Goal: Task Accomplishment & Management: Use online tool/utility

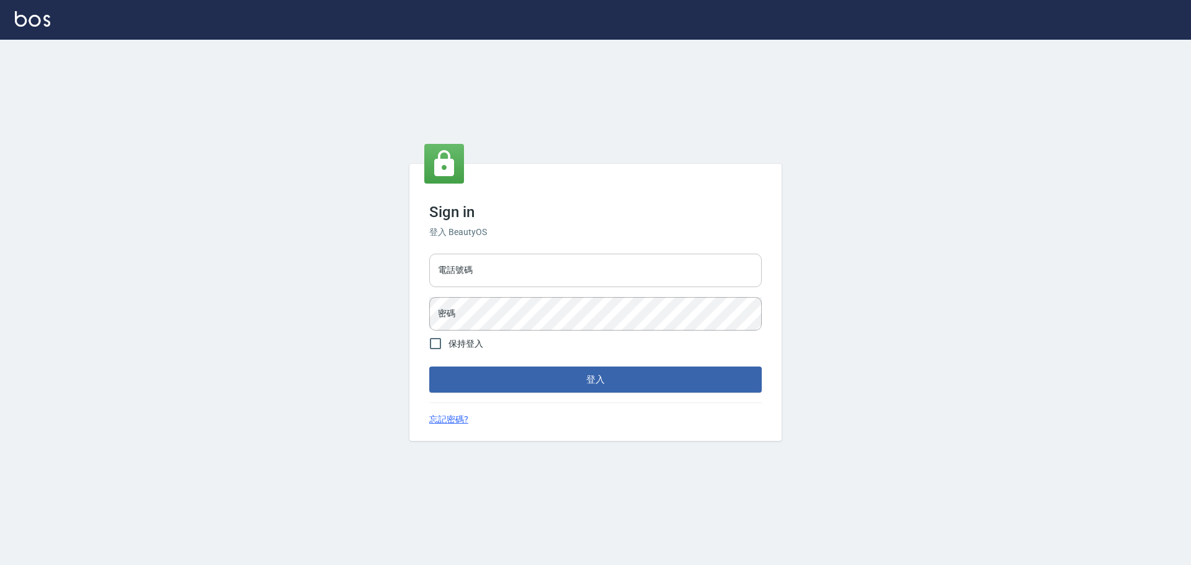
click at [489, 269] on input "電話號碼" at bounding box center [595, 271] width 333 height 34
type input "0981491131"
click at [429, 367] on button "登入" at bounding box center [595, 380] width 333 height 26
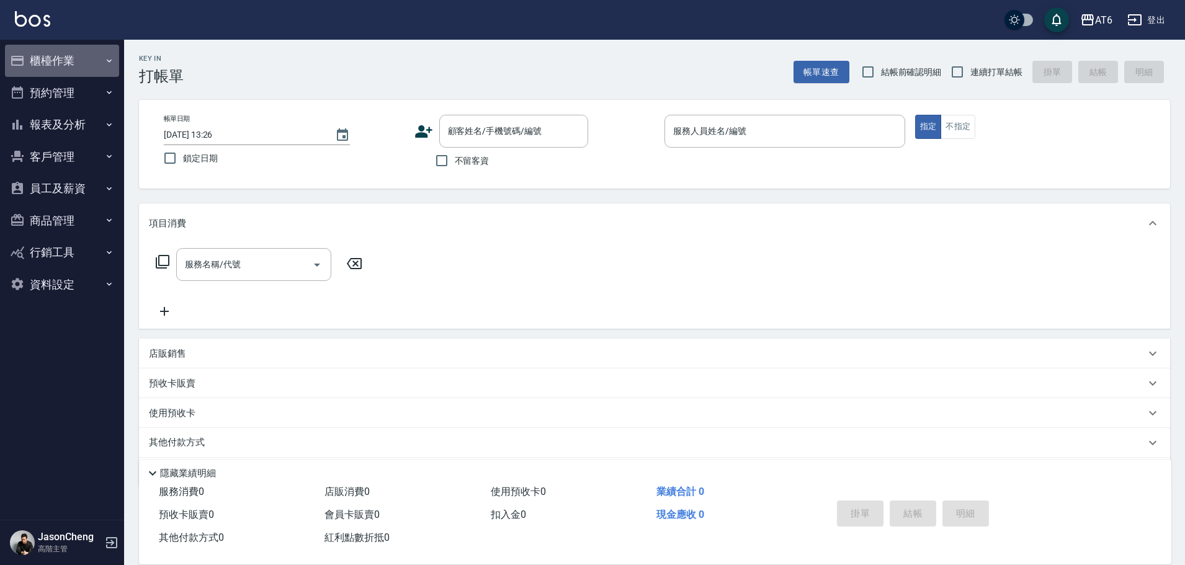
click at [62, 58] on button "櫃檯作業" at bounding box center [62, 61] width 114 height 32
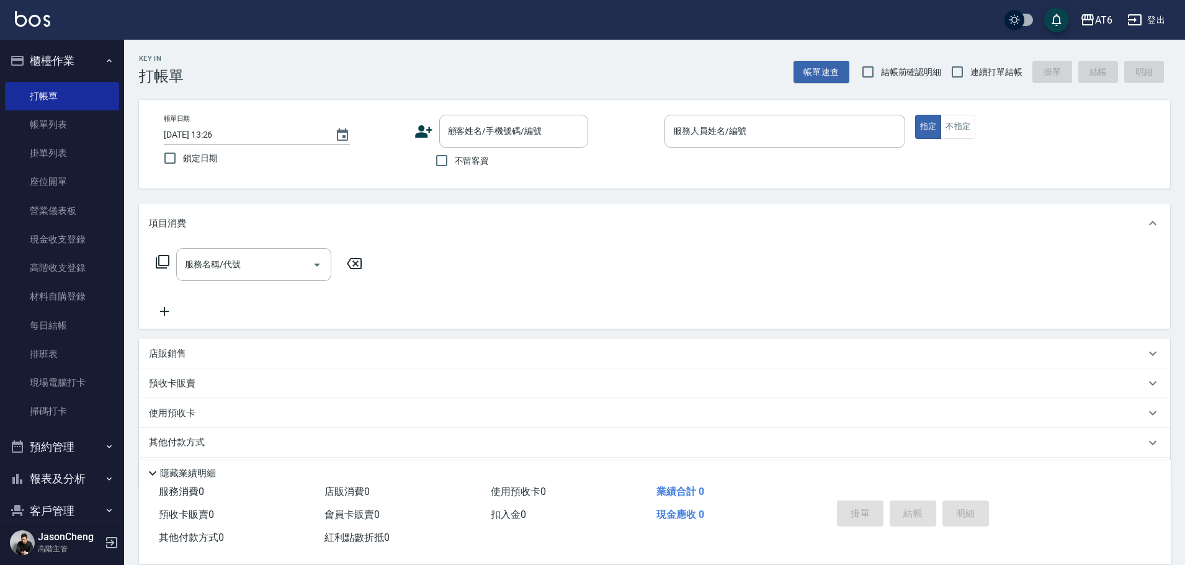
click at [1105, 20] on div "AT6" at bounding box center [1103, 20] width 17 height 16
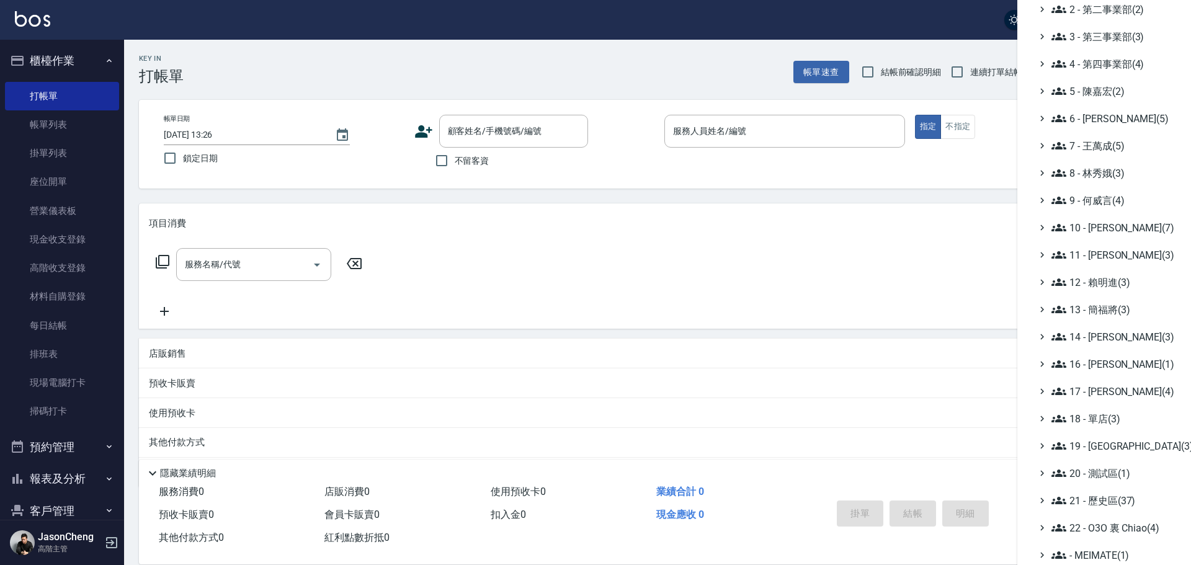
scroll to position [145, 0]
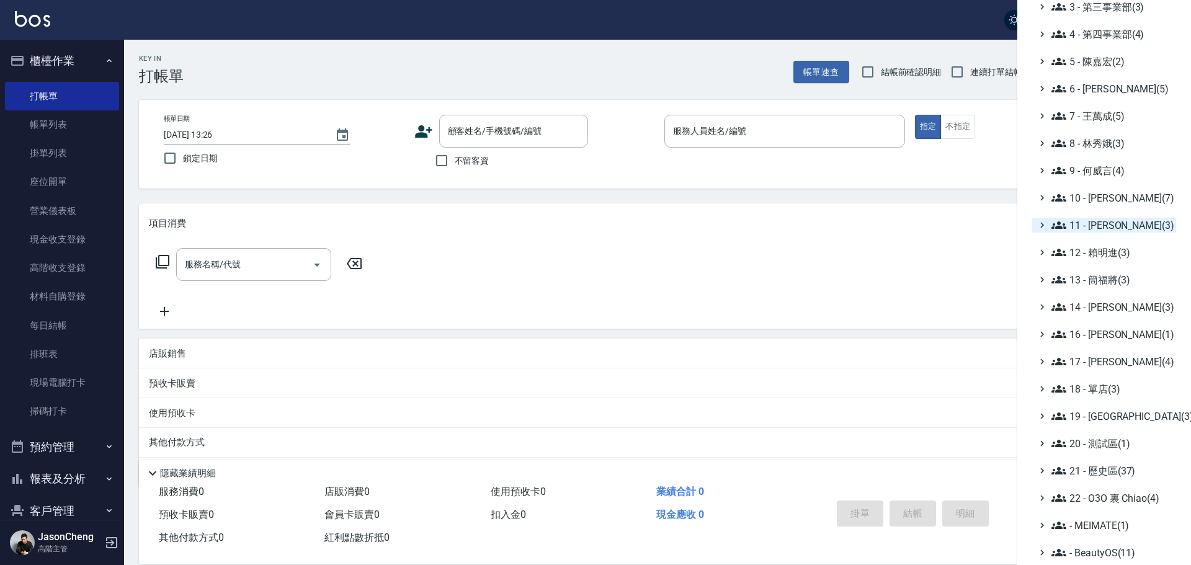
click at [1088, 224] on span "11 - 陳清江(3)" at bounding box center [1112, 225] width 120 height 15
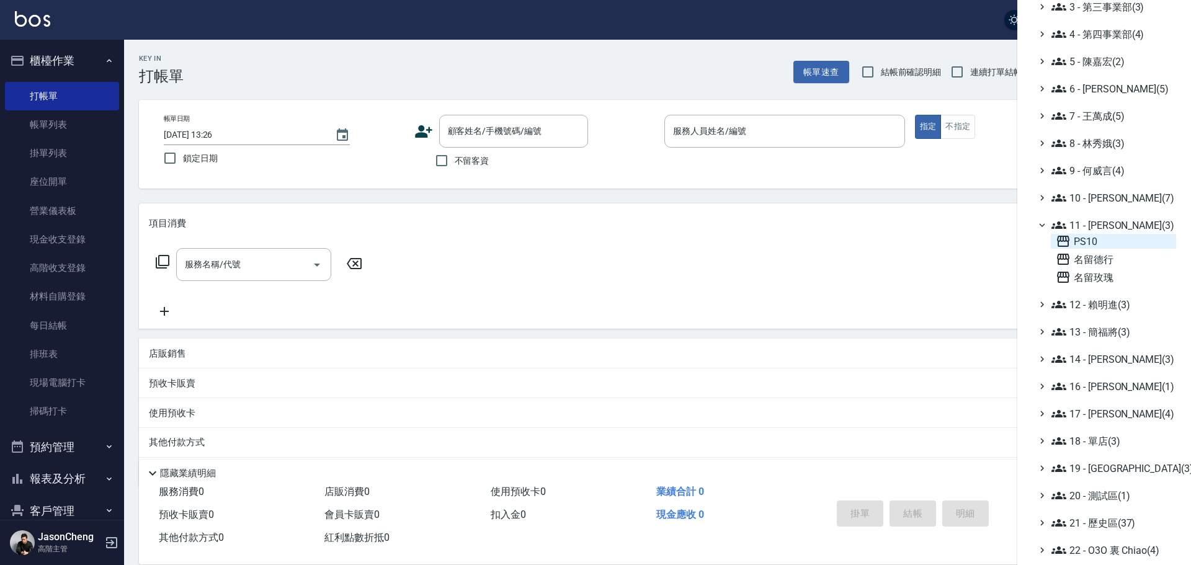
click at [1080, 238] on span "PS10" at bounding box center [1113, 241] width 115 height 15
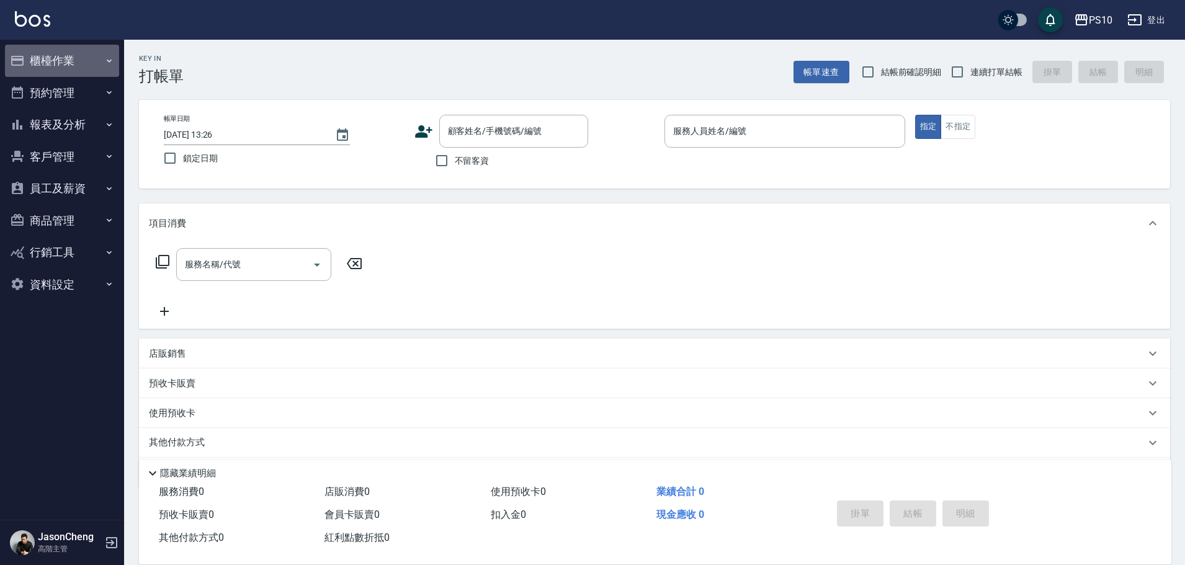
click at [54, 56] on button "櫃檯作業" at bounding box center [62, 61] width 114 height 32
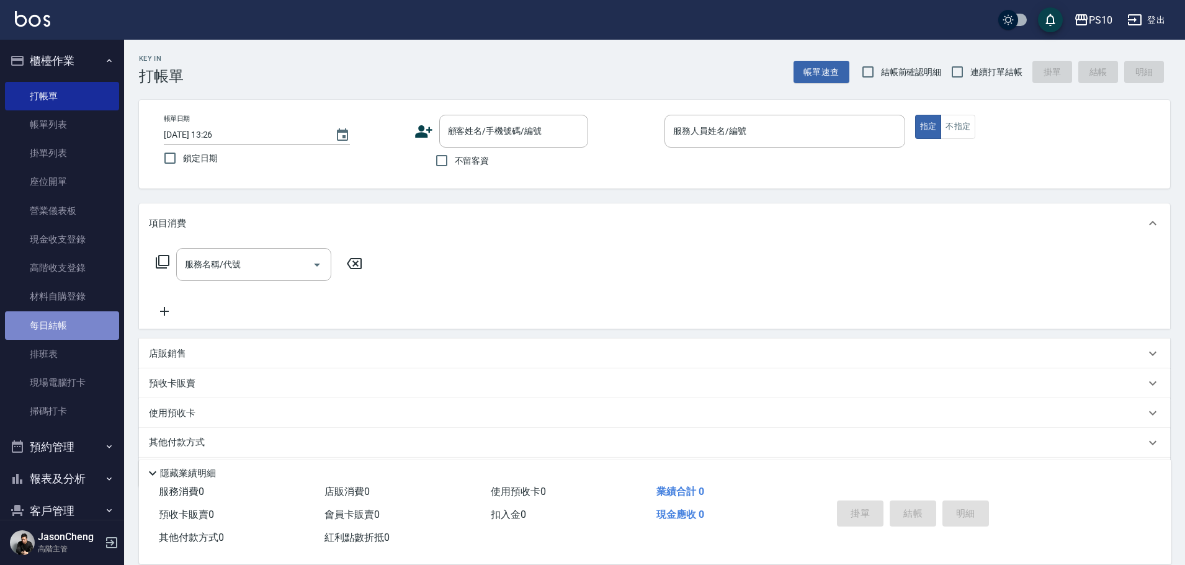
click at [62, 317] on link "每日結帳" at bounding box center [62, 326] width 114 height 29
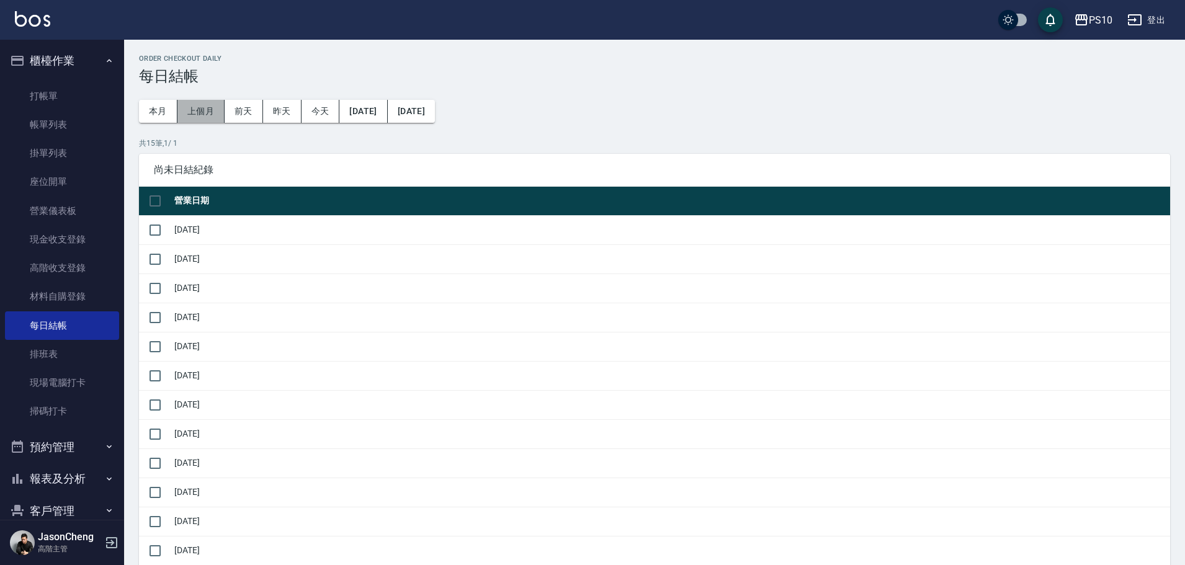
click at [200, 107] on button "上個月" at bounding box center [200, 111] width 47 height 23
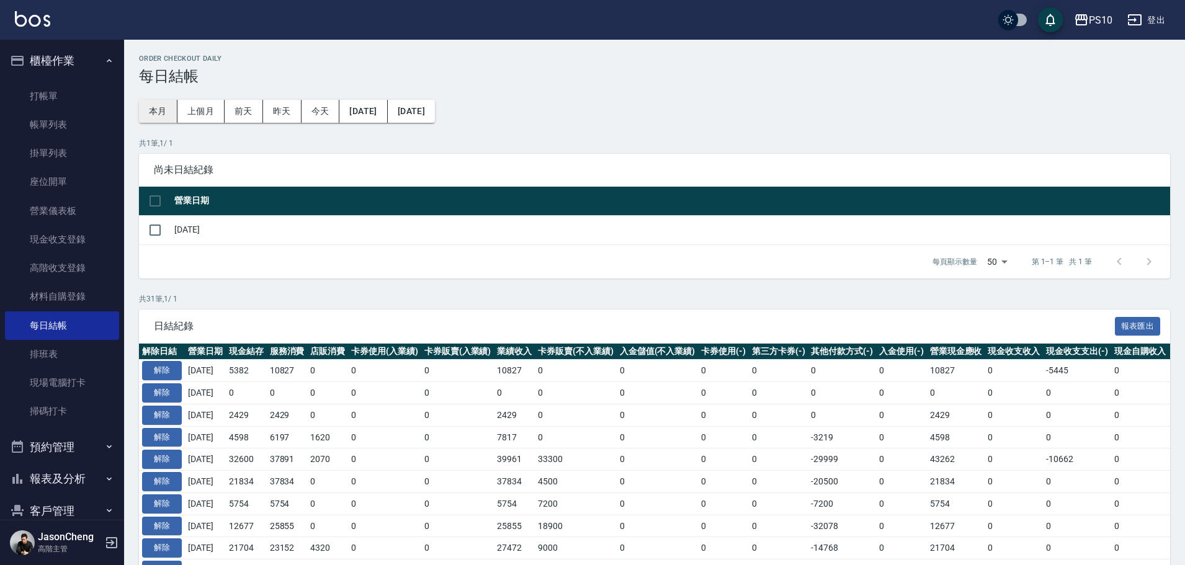
click at [155, 108] on button "本月" at bounding box center [158, 111] width 38 height 23
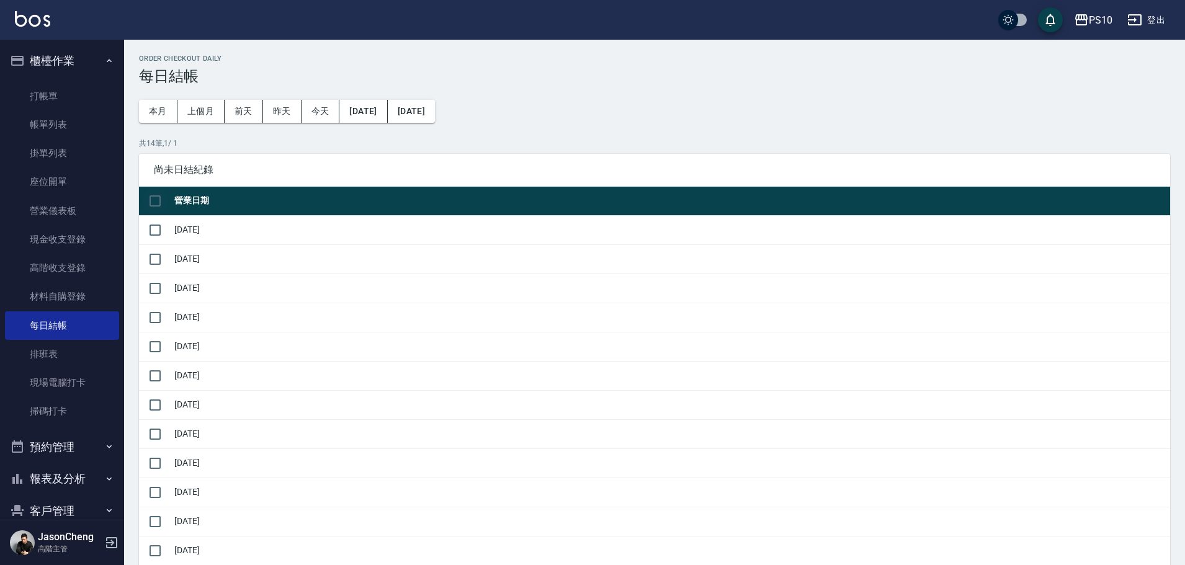
click at [155, 201] on input "checkbox" at bounding box center [155, 201] width 26 height 26
checkbox input "false"
checkbox input "true"
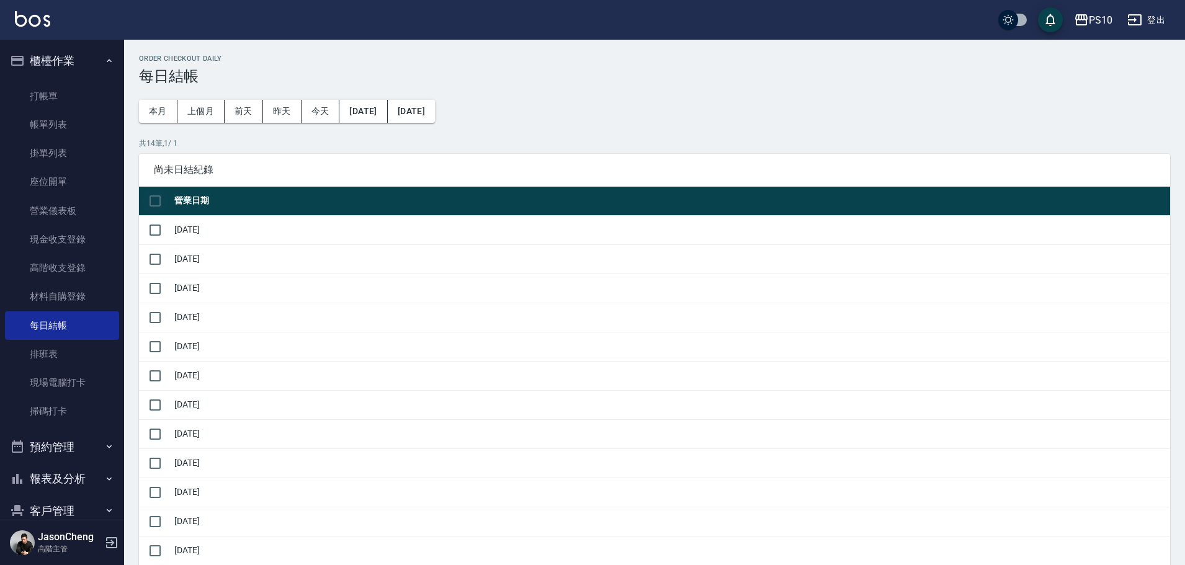
checkbox input "true"
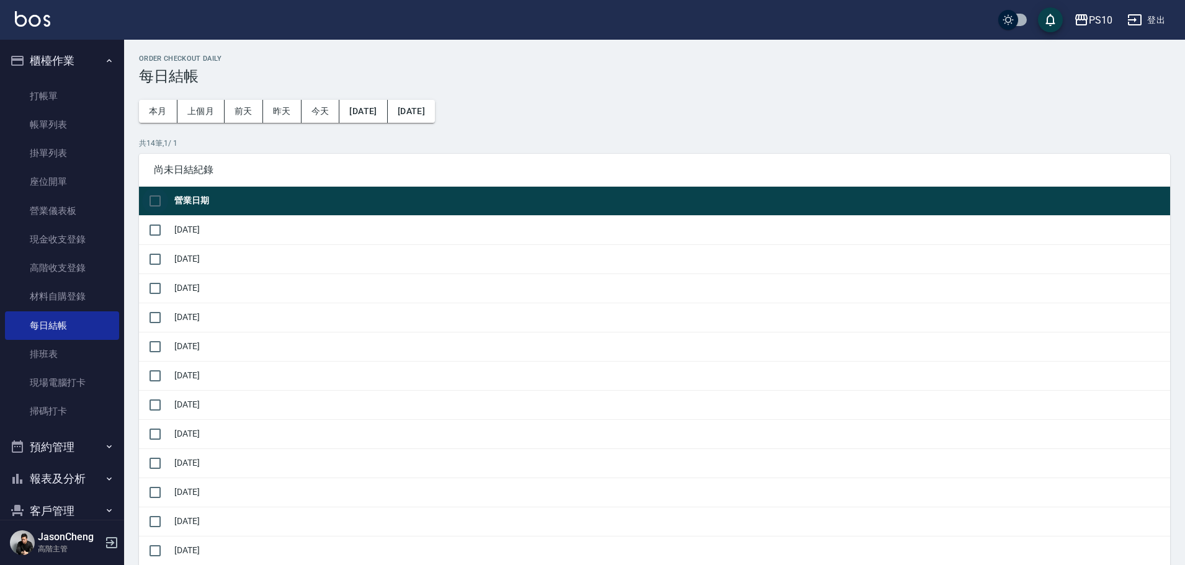
checkbox input "true"
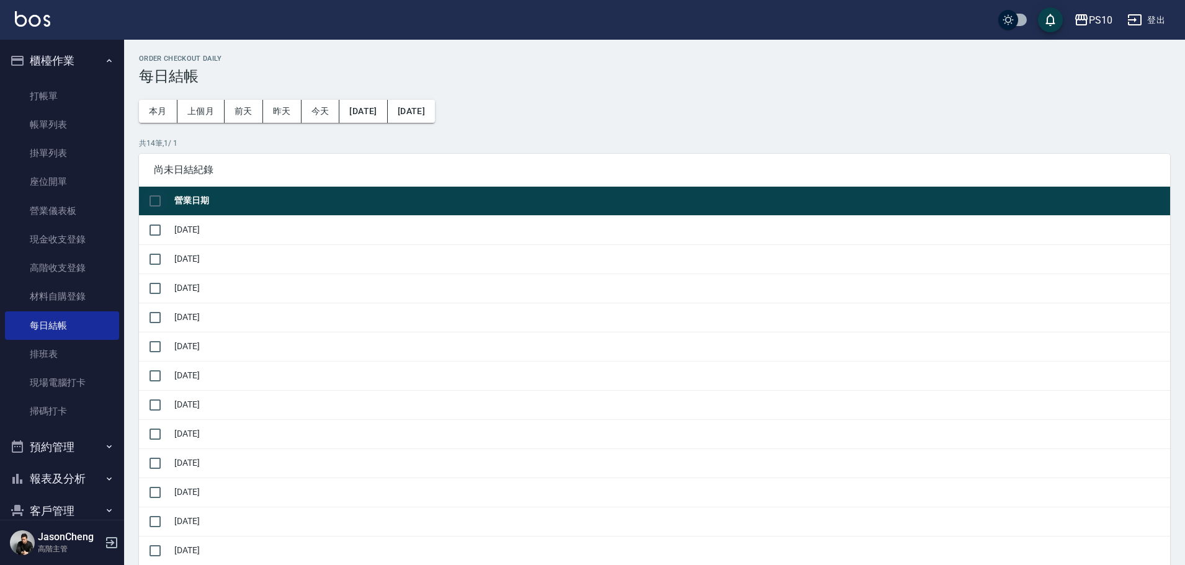
checkbox input "true"
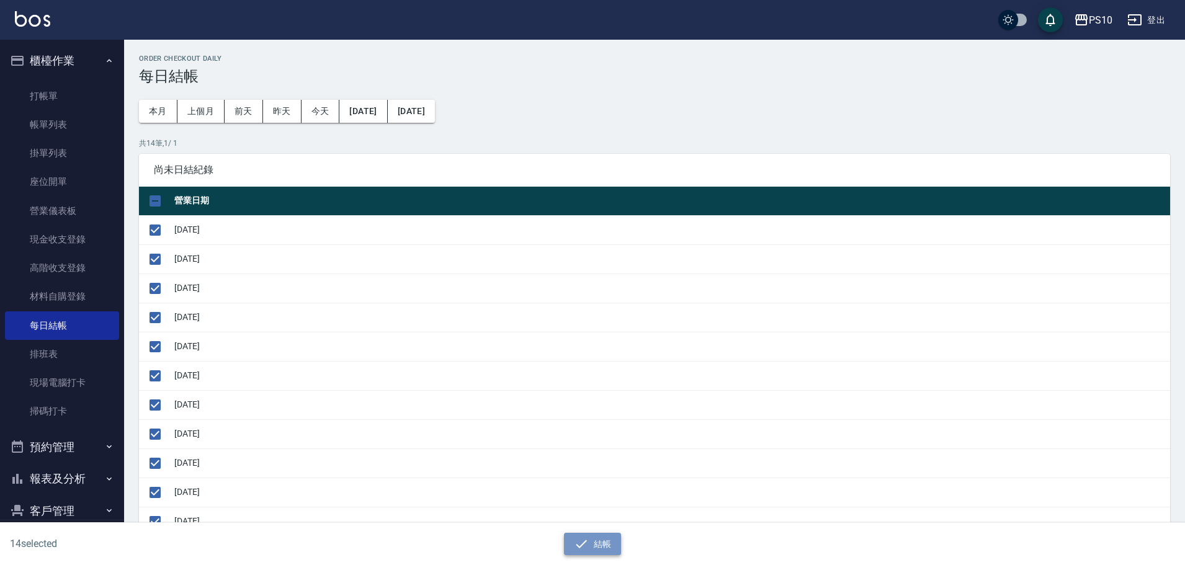
click at [578, 545] on icon "button" at bounding box center [581, 544] width 15 height 15
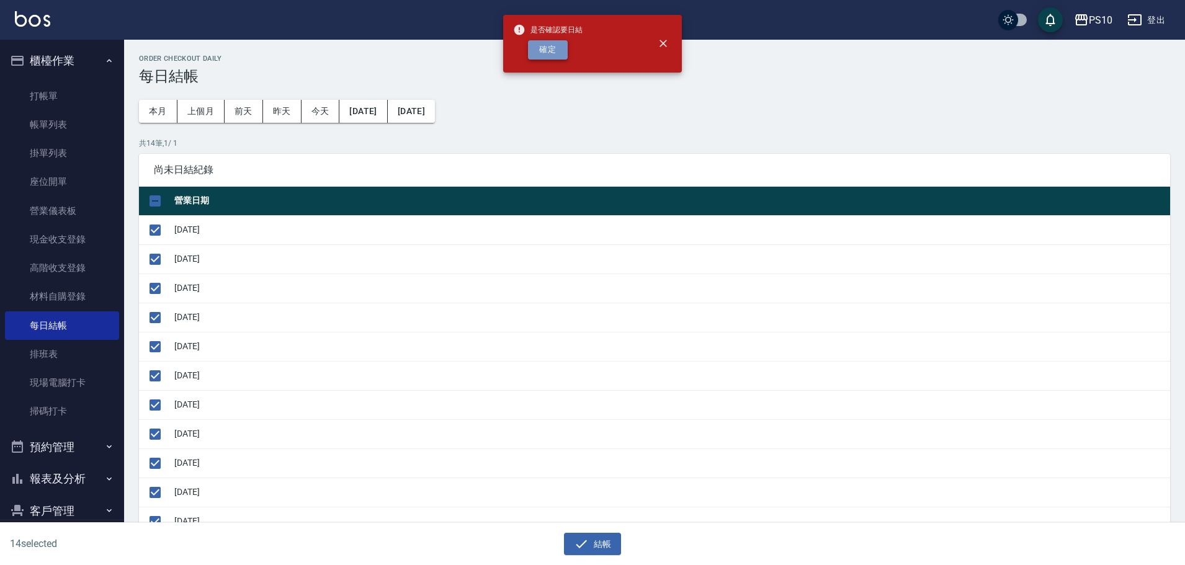
click at [557, 45] on button "確定" at bounding box center [548, 49] width 40 height 19
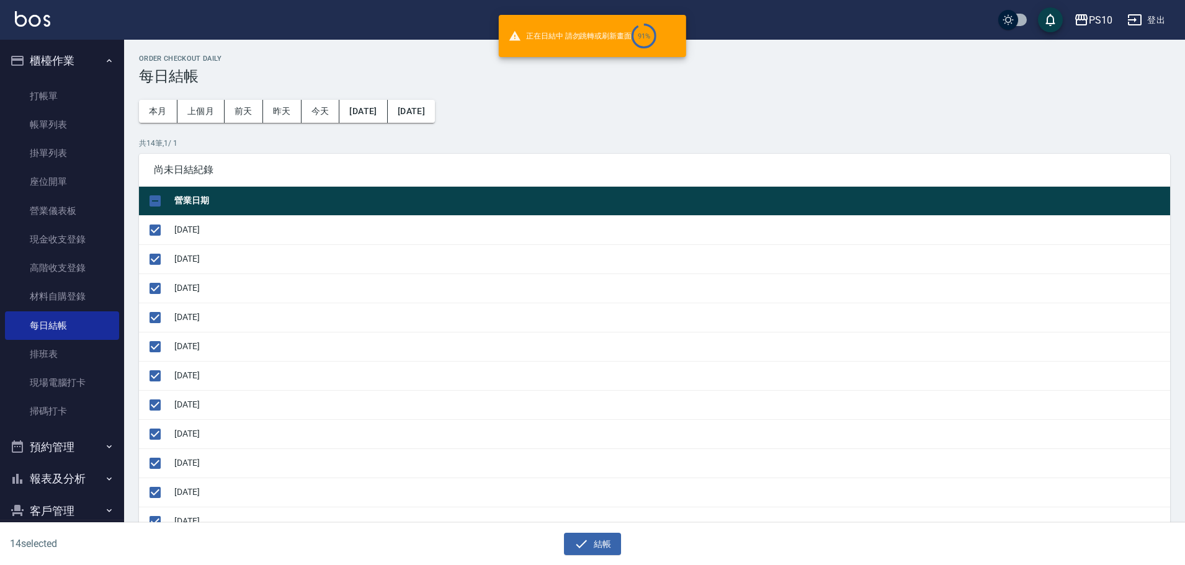
checkbox input "false"
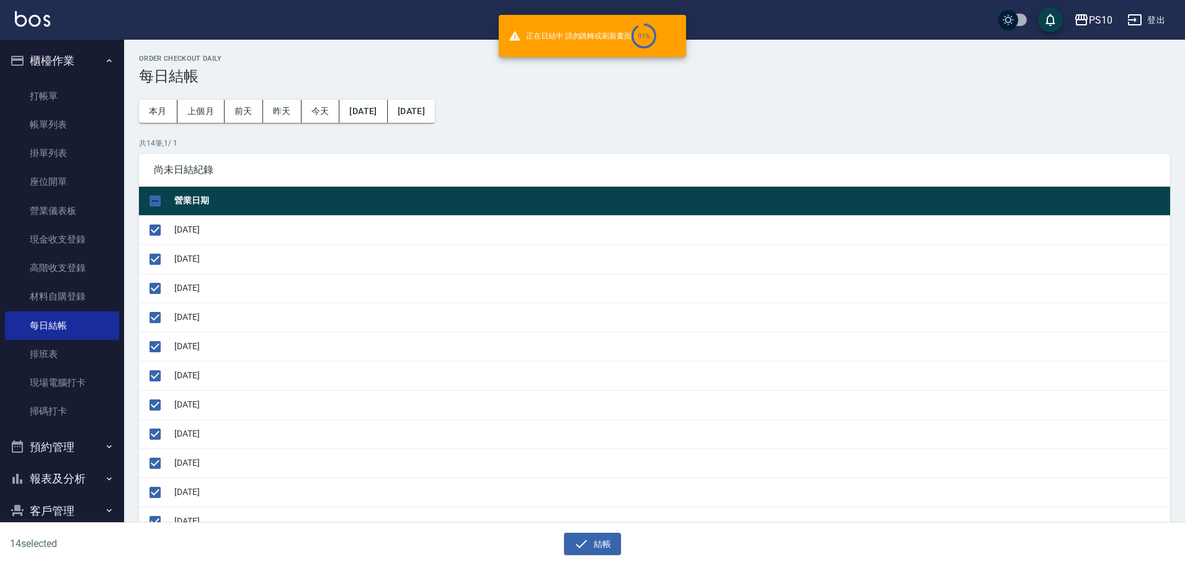
checkbox input "false"
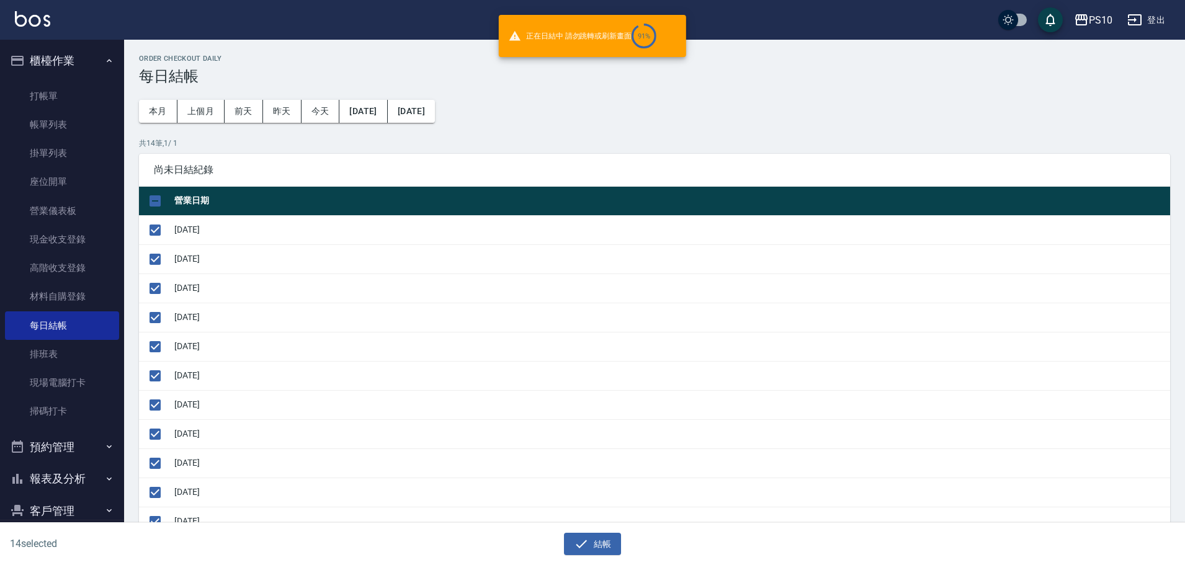
checkbox input "false"
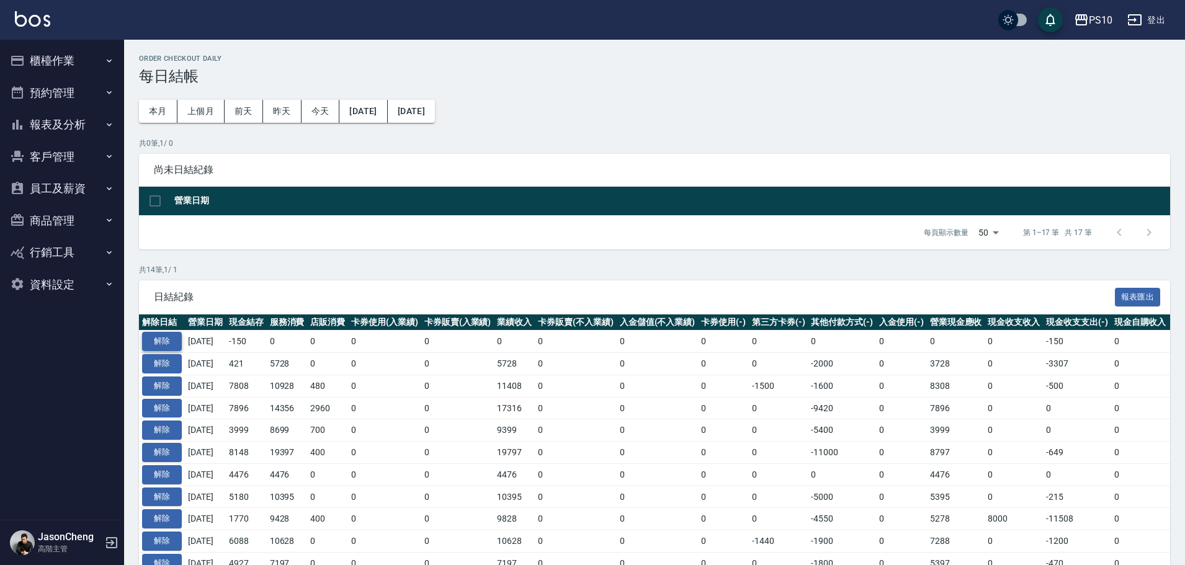
click at [161, 342] on button "解除" at bounding box center [162, 341] width 40 height 19
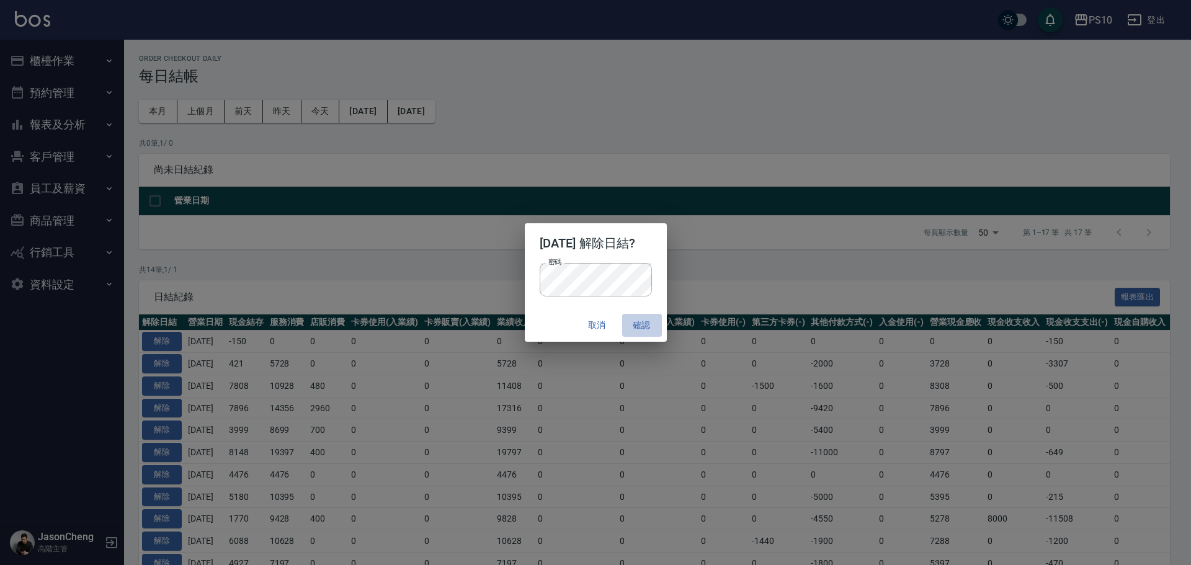
click at [643, 318] on button "確認" at bounding box center [642, 325] width 40 height 23
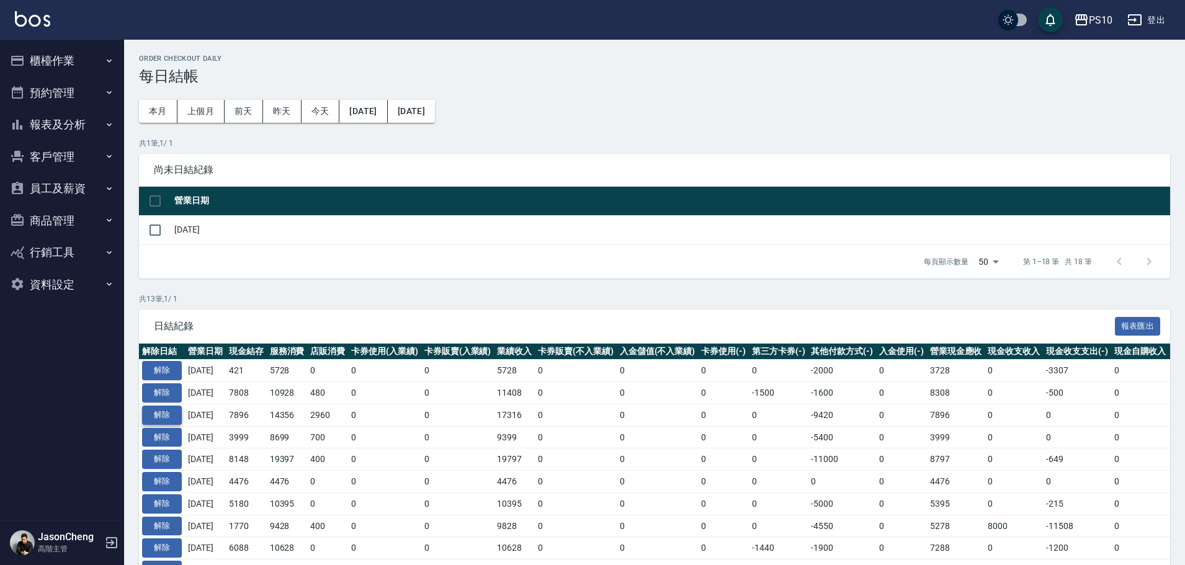
click at [157, 424] on button "解除" at bounding box center [162, 415] width 40 height 19
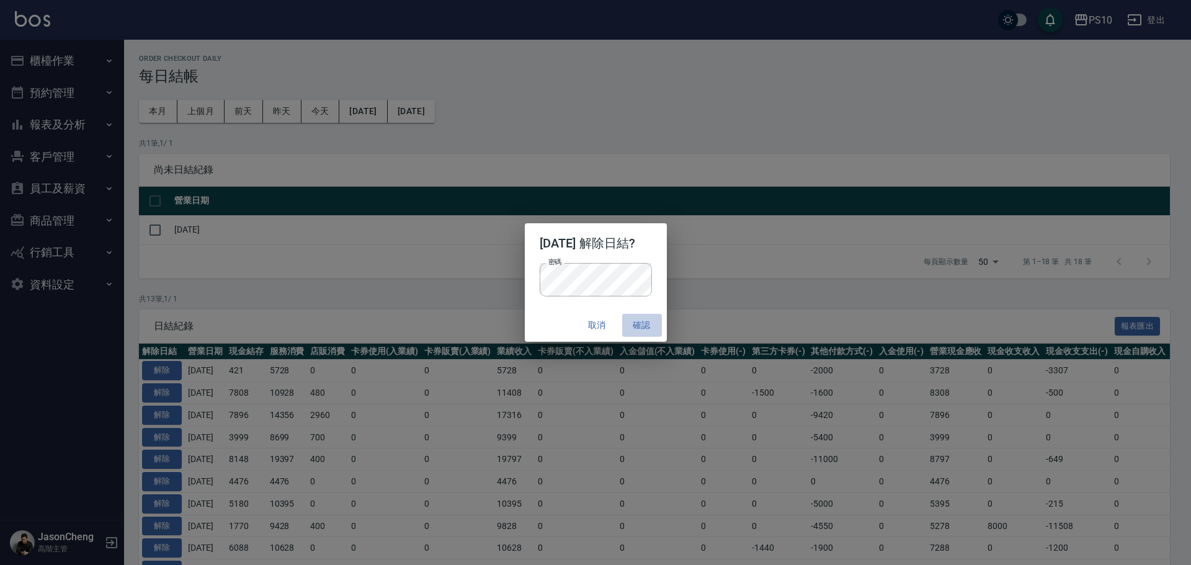
drag, startPoint x: 648, startPoint y: 328, endPoint x: 316, endPoint y: 387, distance: 337.8
click at [648, 327] on button "確認" at bounding box center [642, 325] width 40 height 23
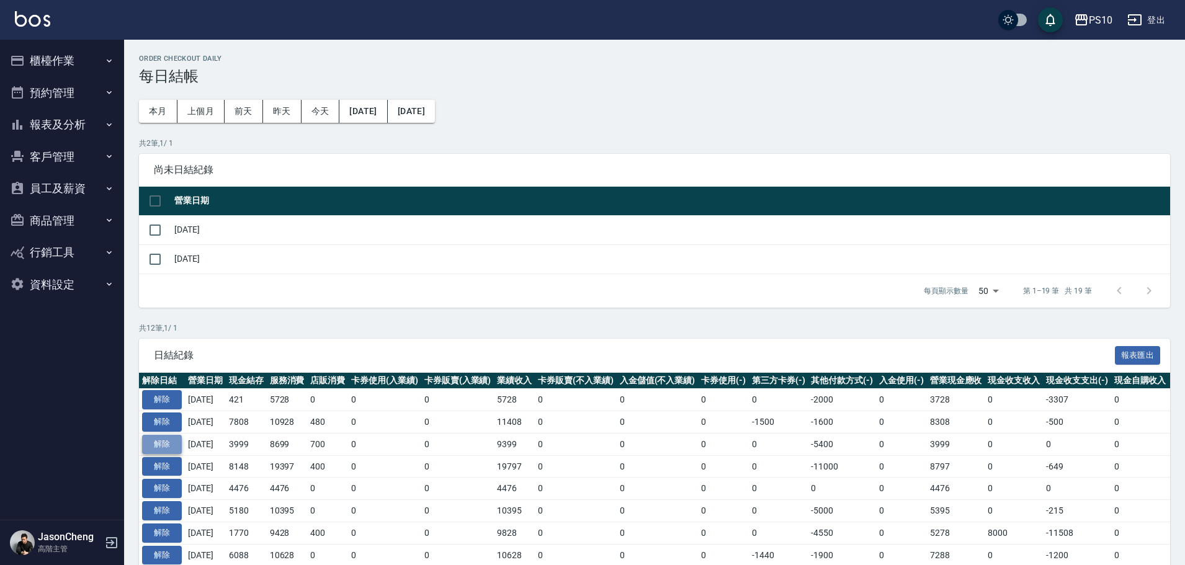
click at [172, 450] on button "解除" at bounding box center [162, 444] width 40 height 19
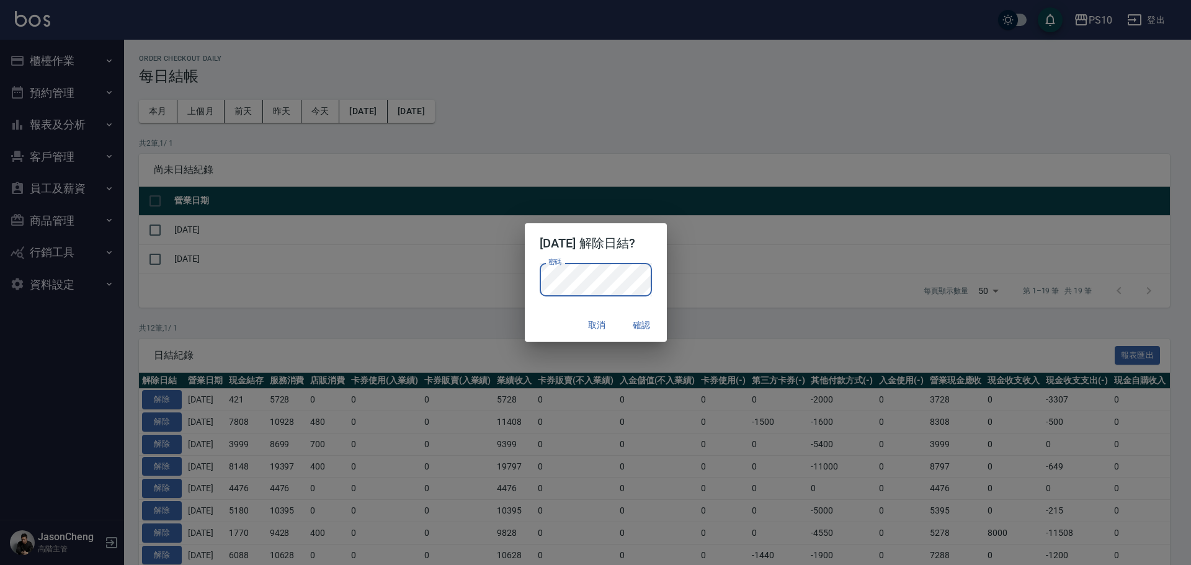
click at [644, 325] on button "確認" at bounding box center [642, 325] width 40 height 23
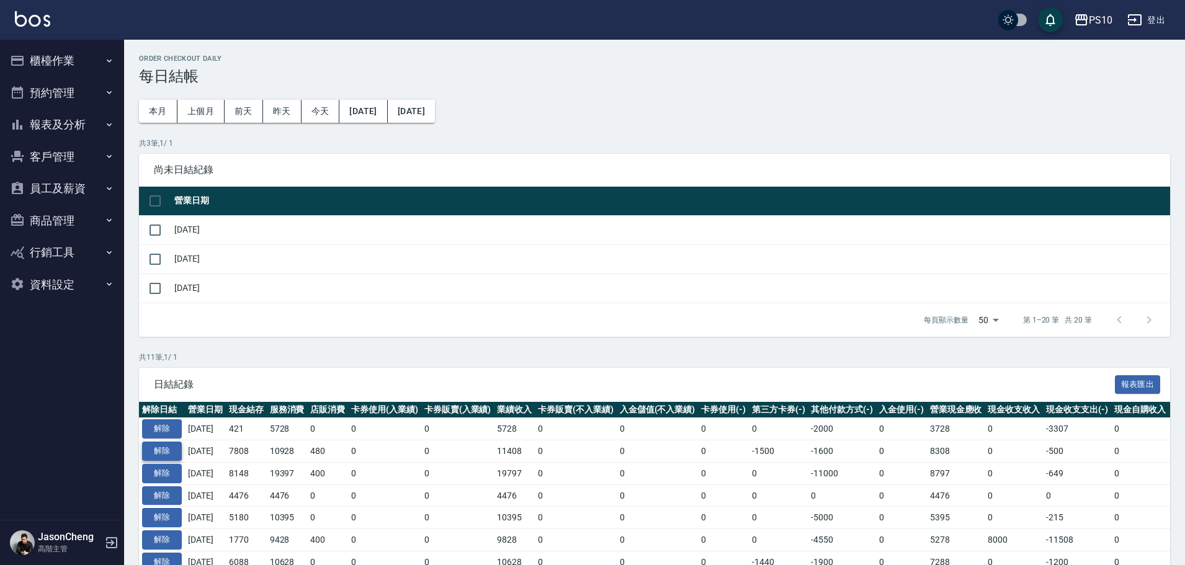
click at [163, 452] on button "解除" at bounding box center [162, 451] width 40 height 19
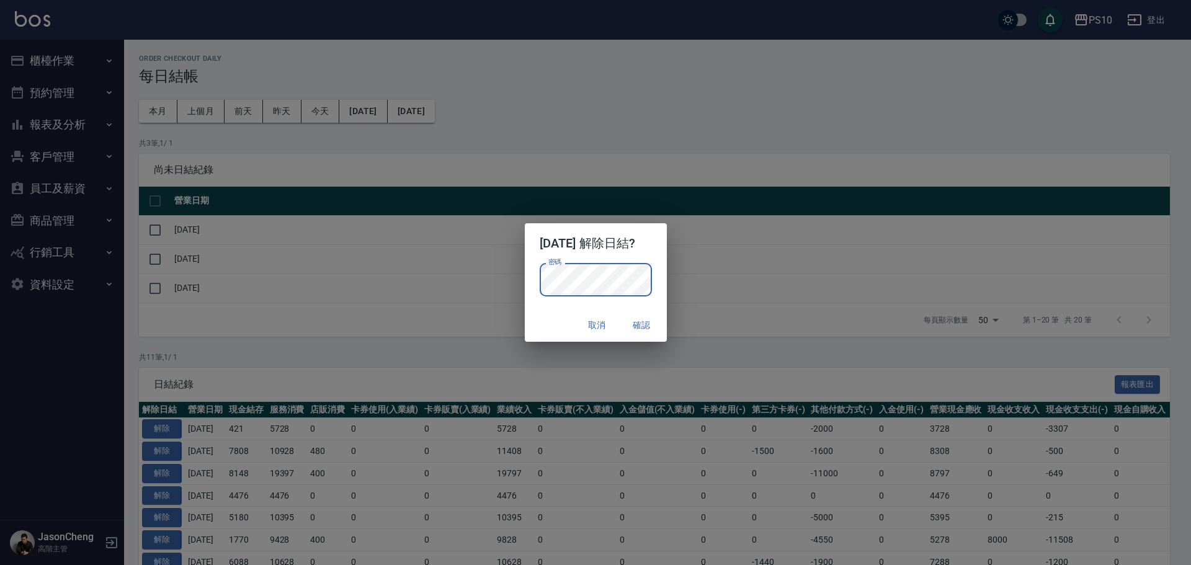
click at [642, 318] on button "確認" at bounding box center [642, 325] width 40 height 23
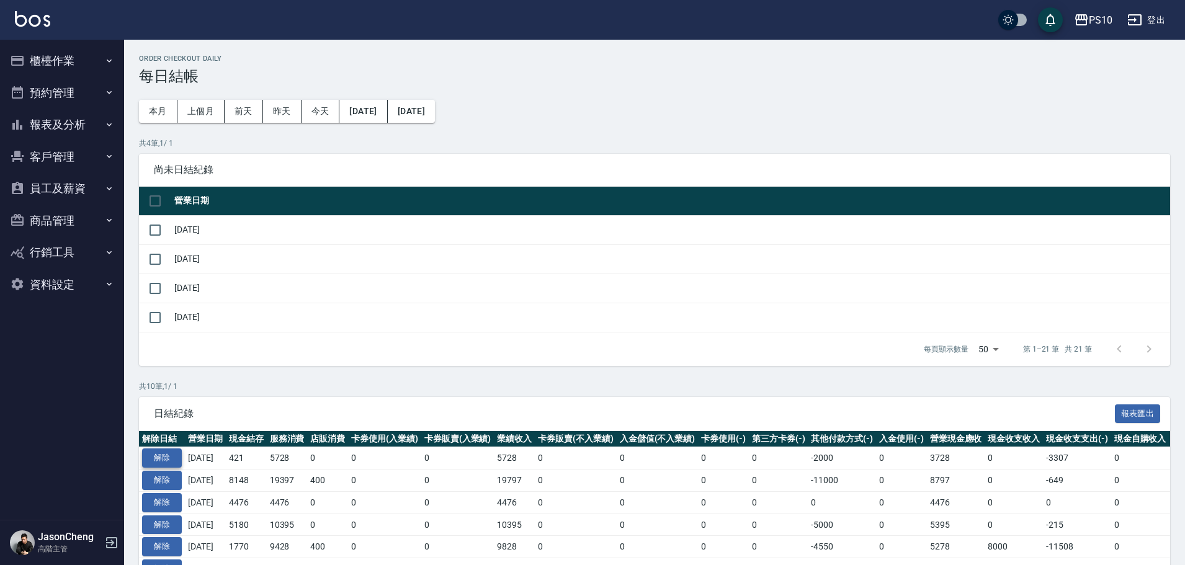
click at [153, 460] on button "解除" at bounding box center [162, 458] width 40 height 19
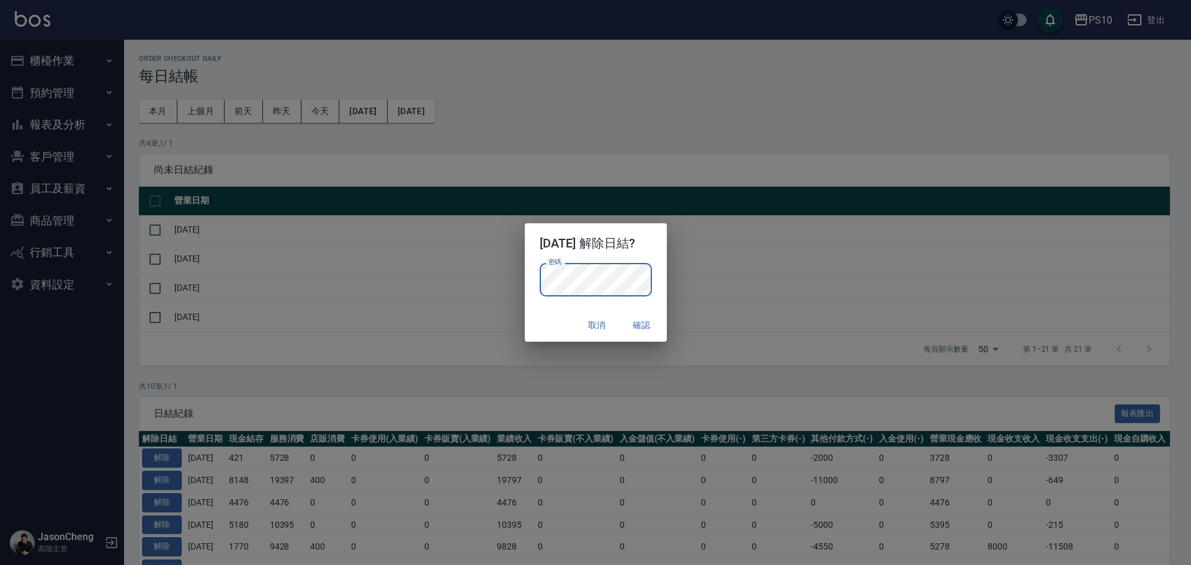
click at [645, 326] on button "確認" at bounding box center [642, 325] width 40 height 23
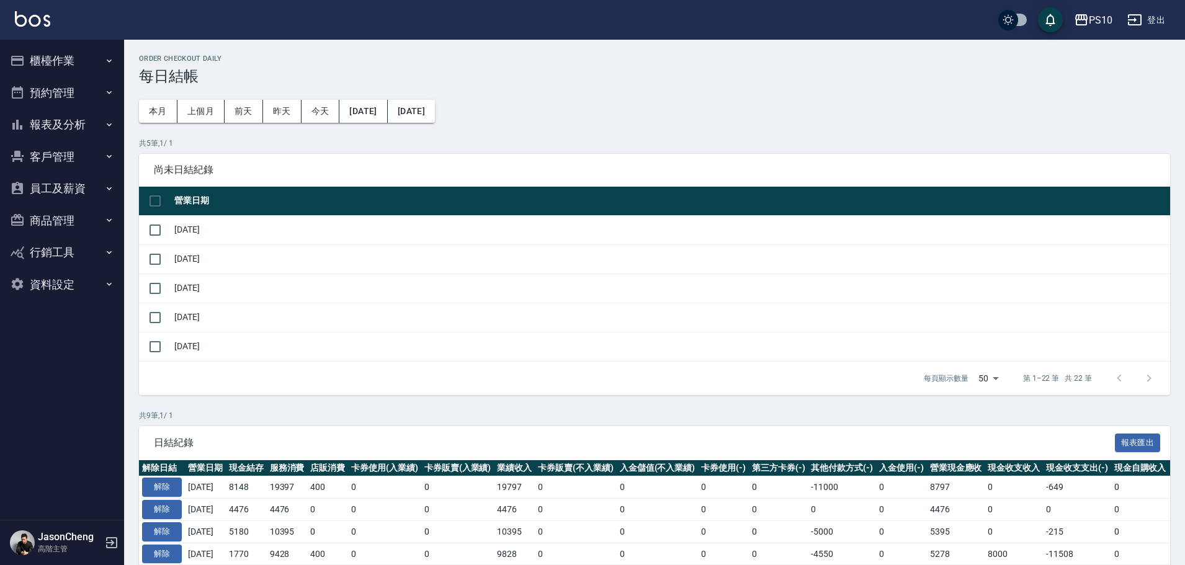
click at [155, 500] on td "解除" at bounding box center [162, 510] width 46 height 22
click at [158, 491] on button "解除" at bounding box center [162, 487] width 40 height 19
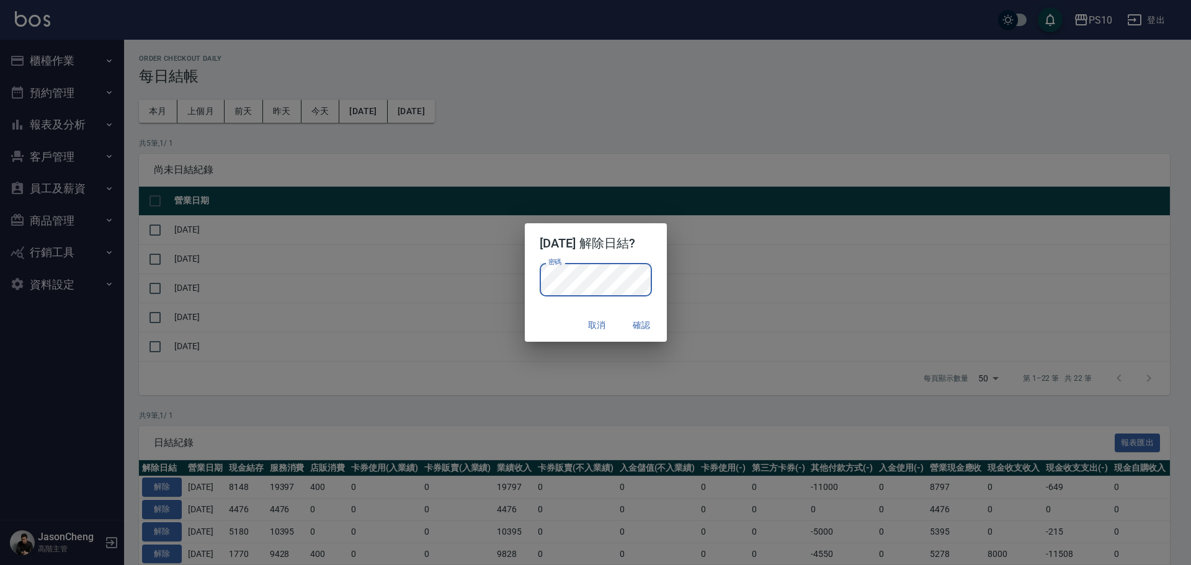
click at [660, 328] on button "確認" at bounding box center [642, 325] width 40 height 23
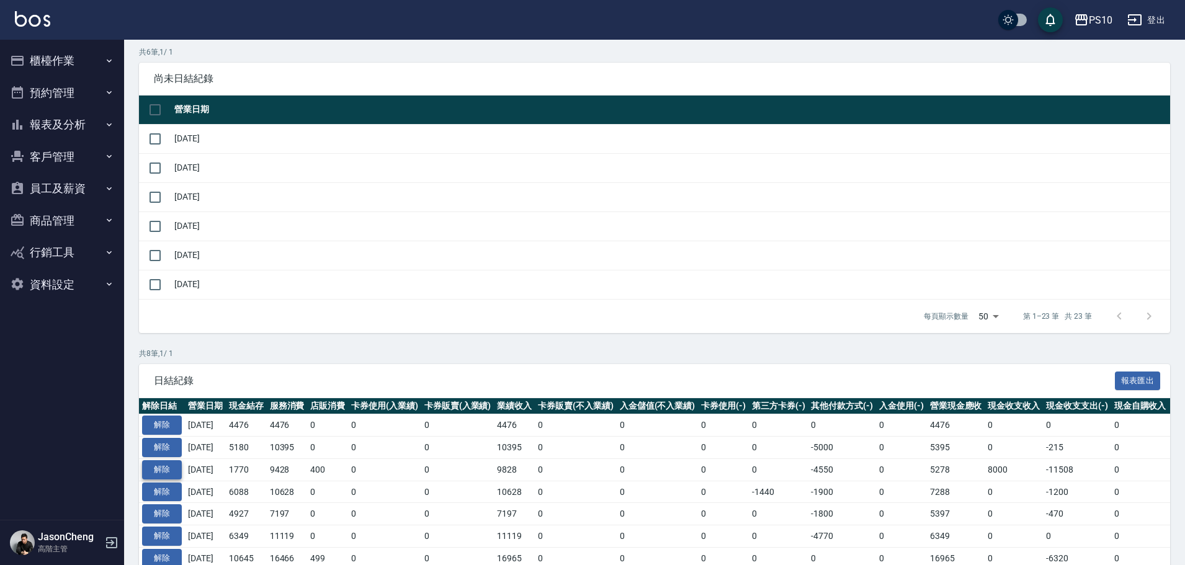
scroll to position [192, 0]
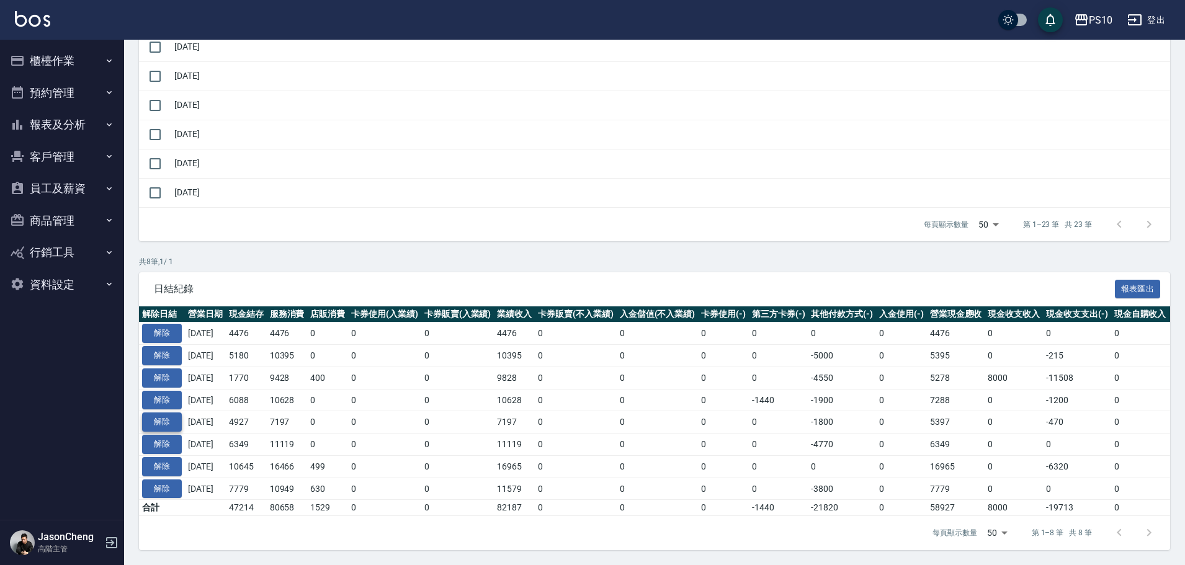
click at [166, 413] on button "解除" at bounding box center [162, 422] width 40 height 19
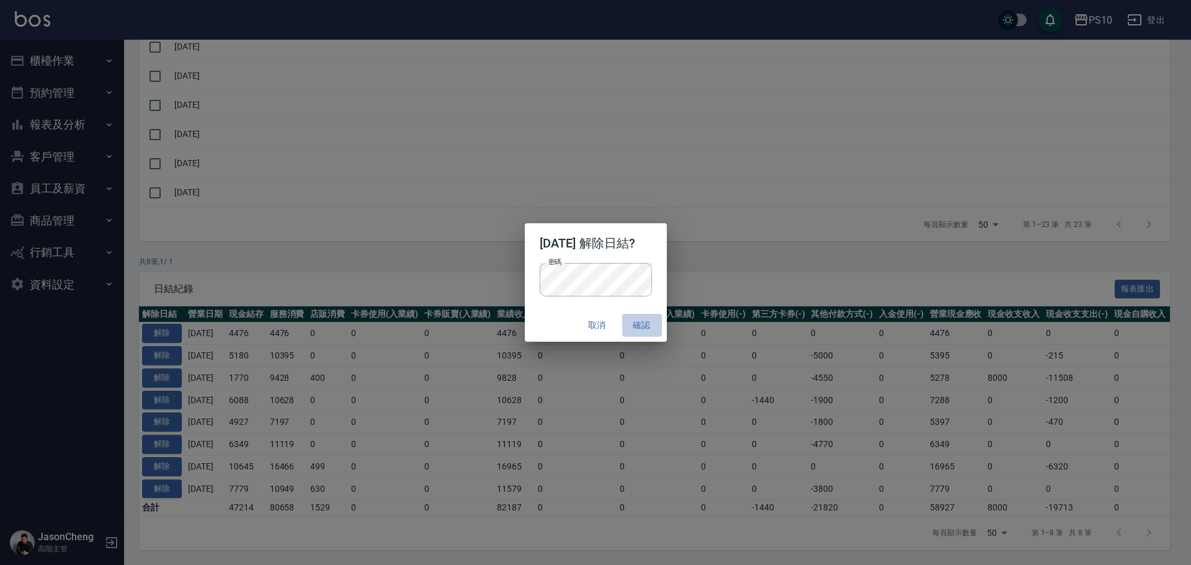
click at [646, 325] on button "確認" at bounding box center [642, 325] width 40 height 23
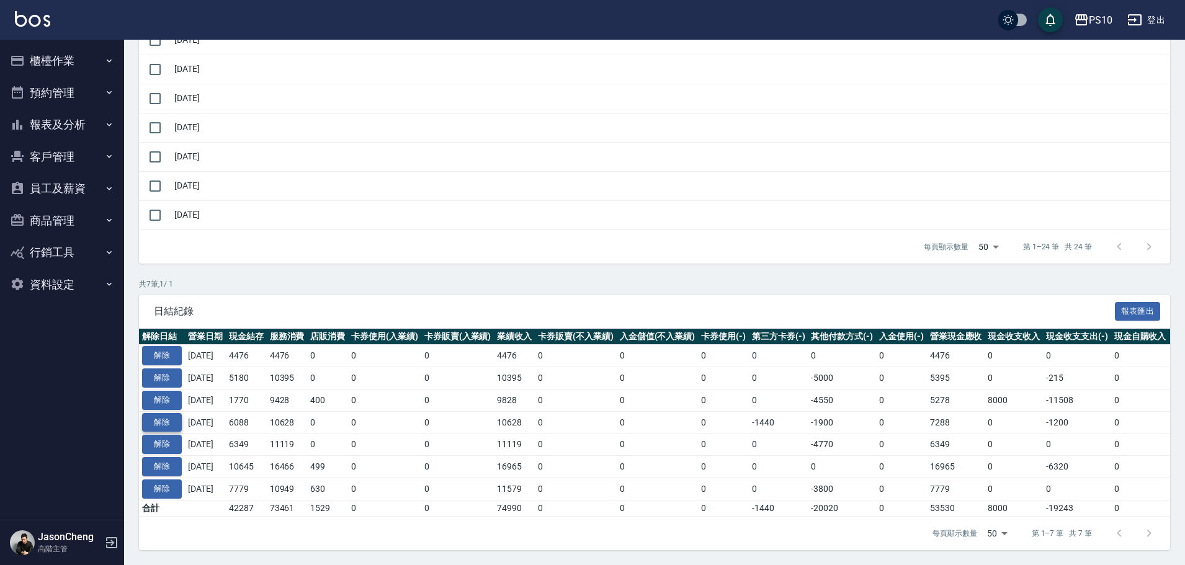
scroll to position [199, 0]
click at [181, 420] on button "解除" at bounding box center [162, 422] width 40 height 19
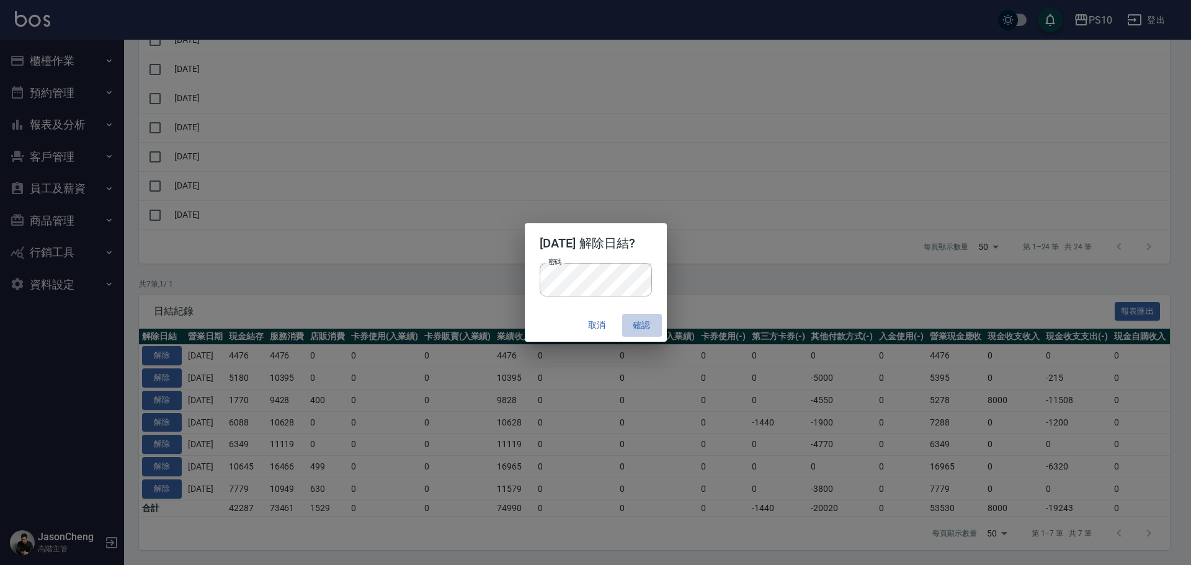
click at [642, 318] on button "確認" at bounding box center [642, 325] width 40 height 23
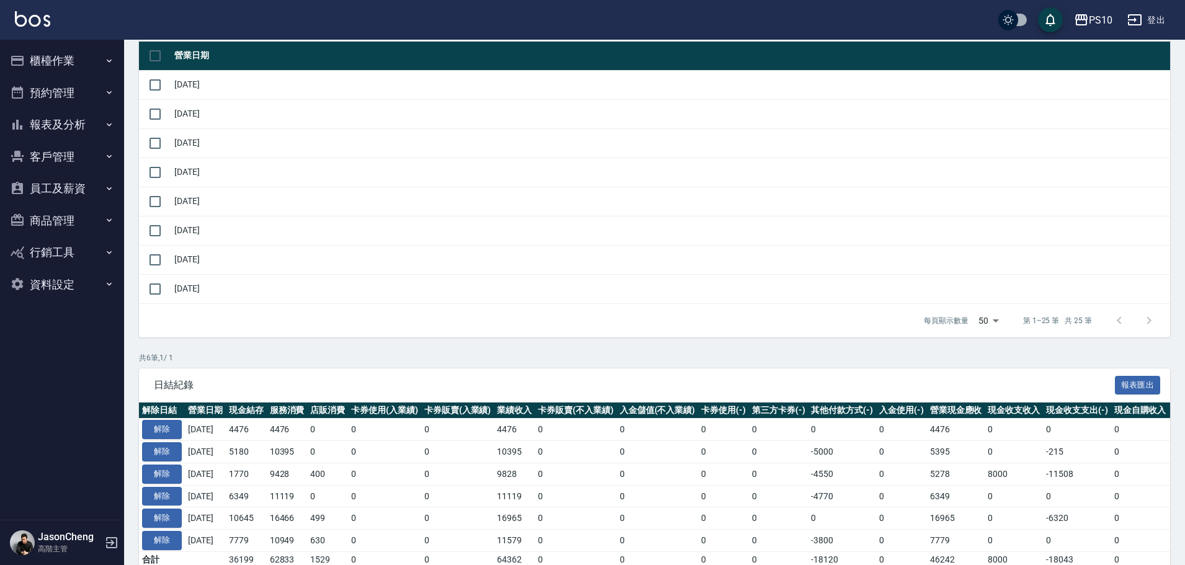
scroll to position [206, 0]
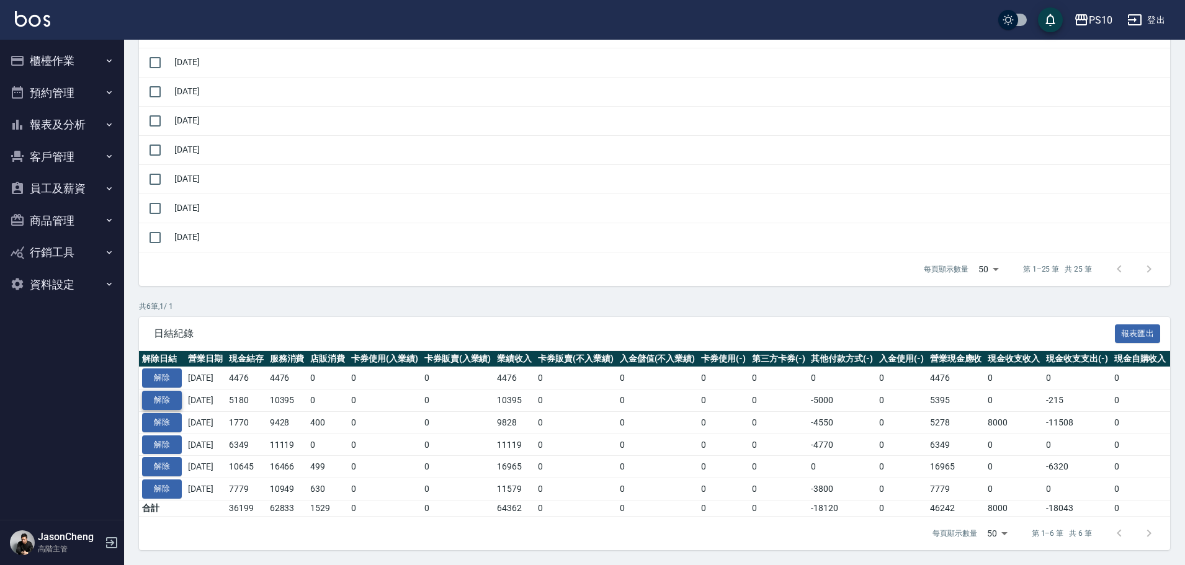
click at [161, 393] on button "解除" at bounding box center [162, 400] width 40 height 19
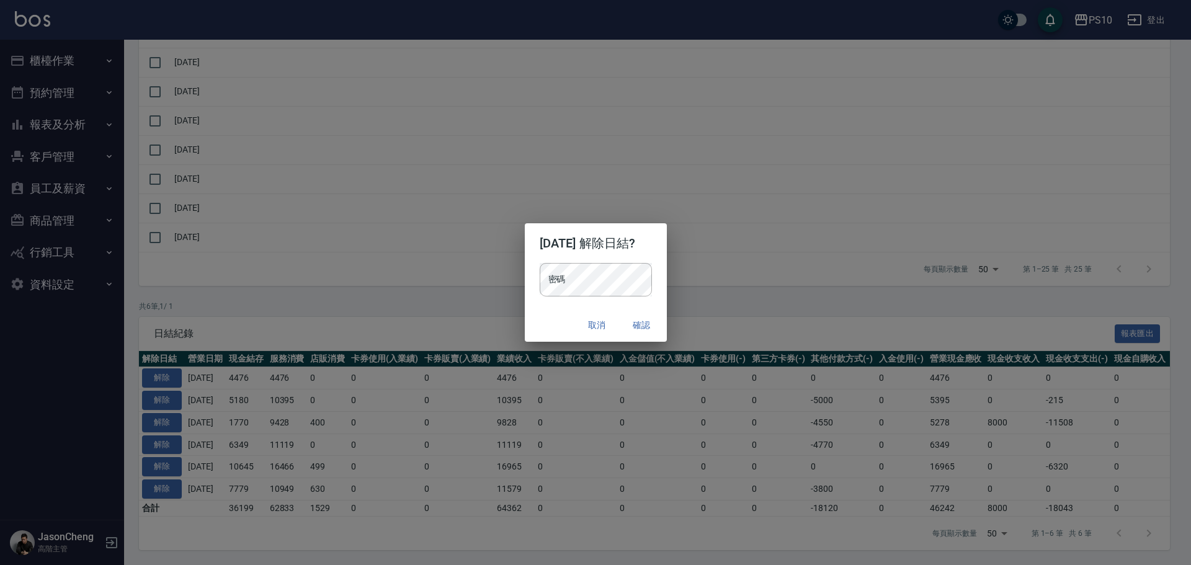
click at [590, 298] on div "密碼 密碼" at bounding box center [596, 286] width 142 height 46
click at [651, 323] on button "確認" at bounding box center [642, 325] width 40 height 23
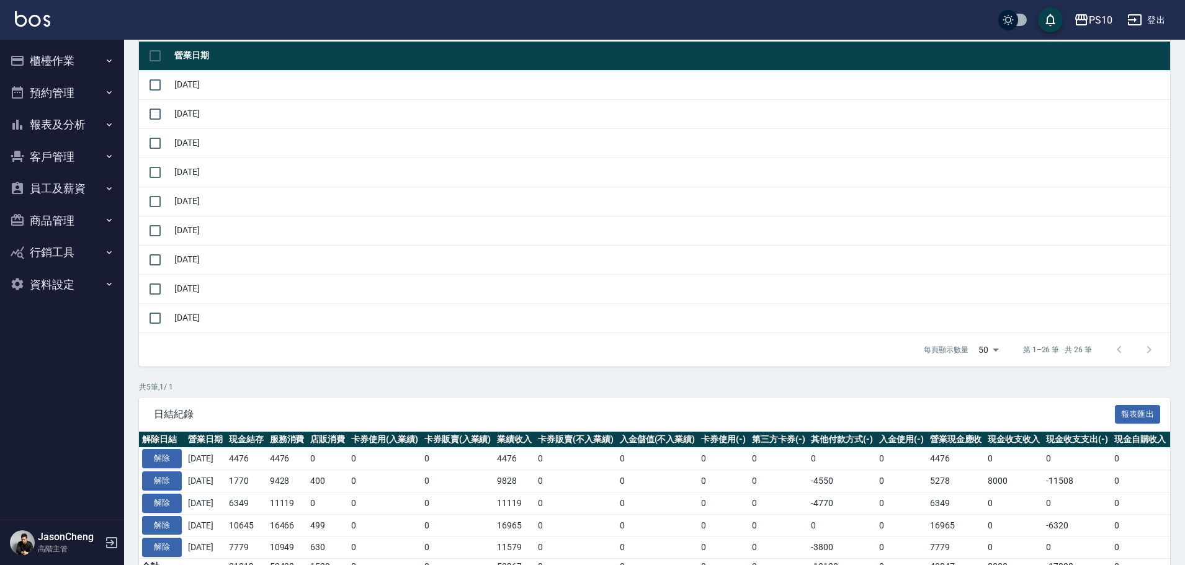
scroll to position [213, 0]
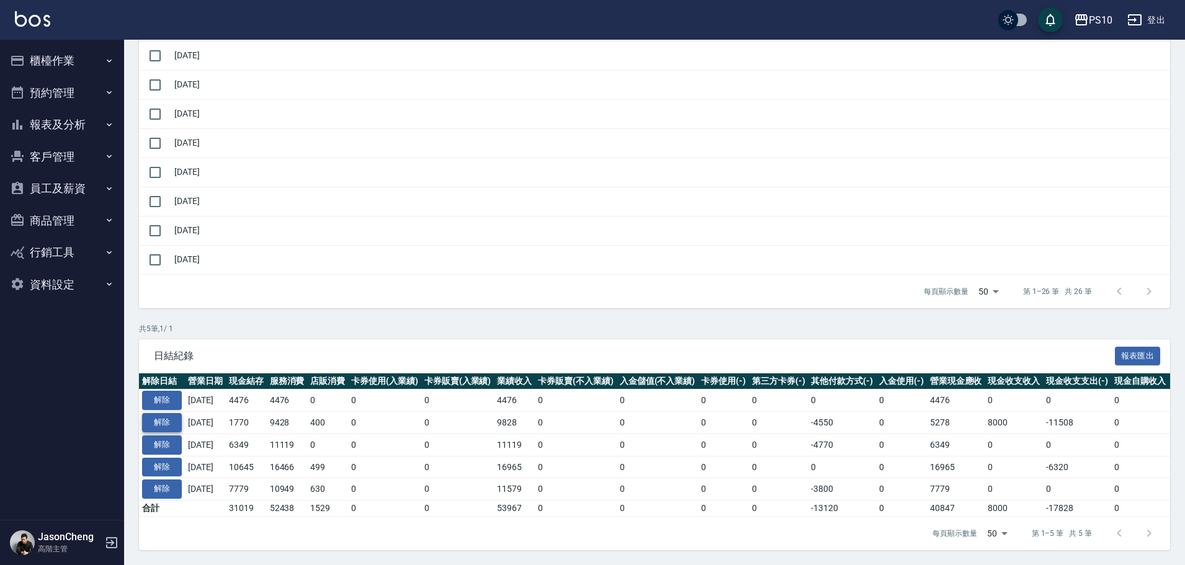
click at [161, 422] on button "解除" at bounding box center [162, 422] width 40 height 19
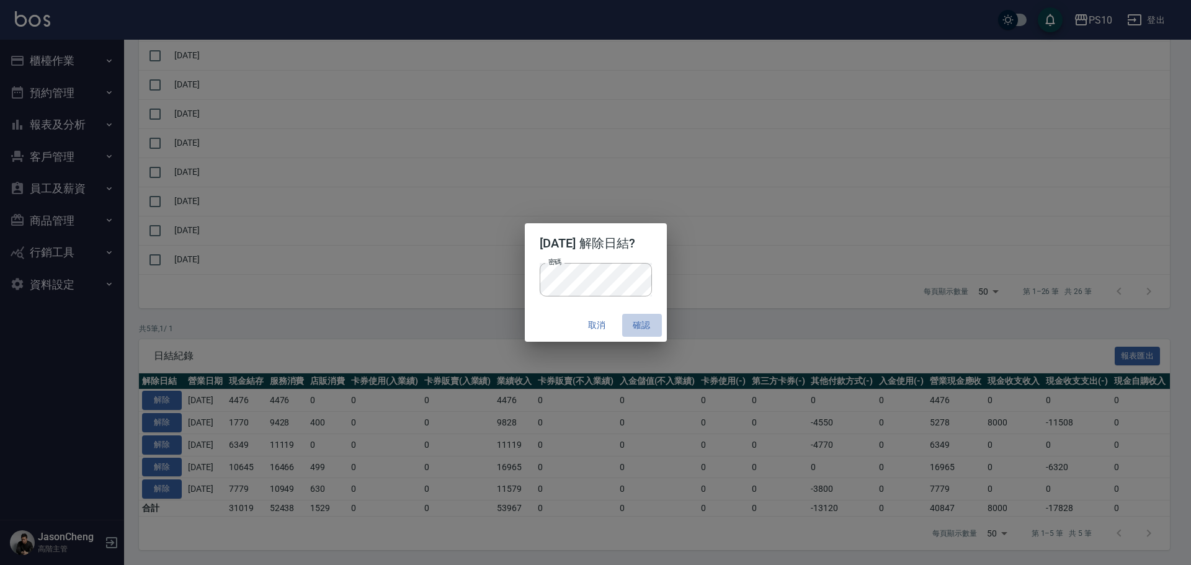
click at [644, 325] on button "確認" at bounding box center [642, 325] width 40 height 23
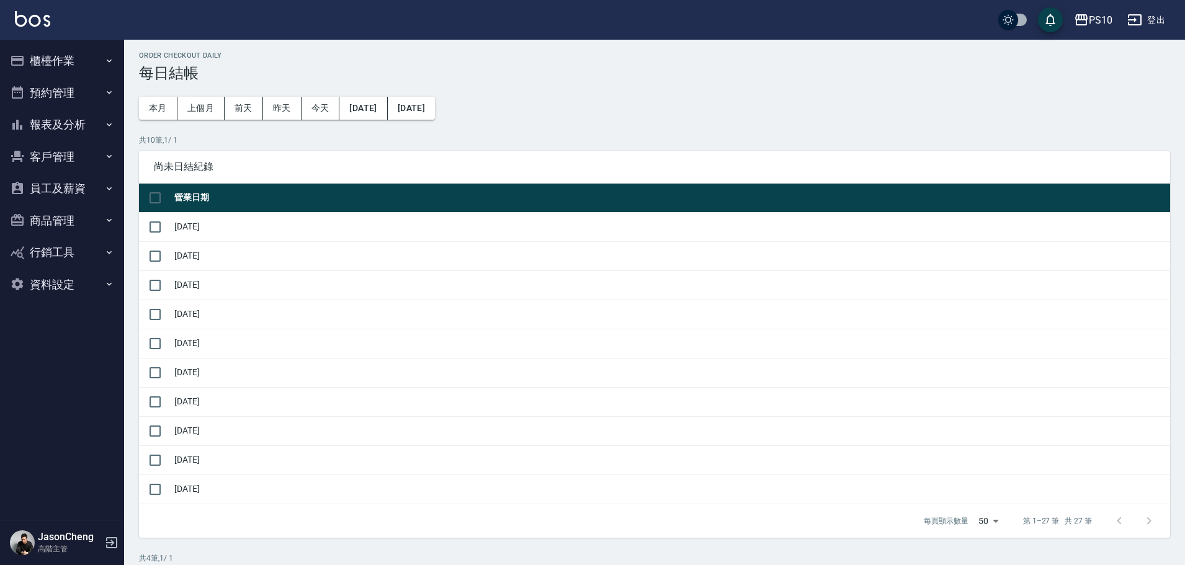
scroll to position [220, 0]
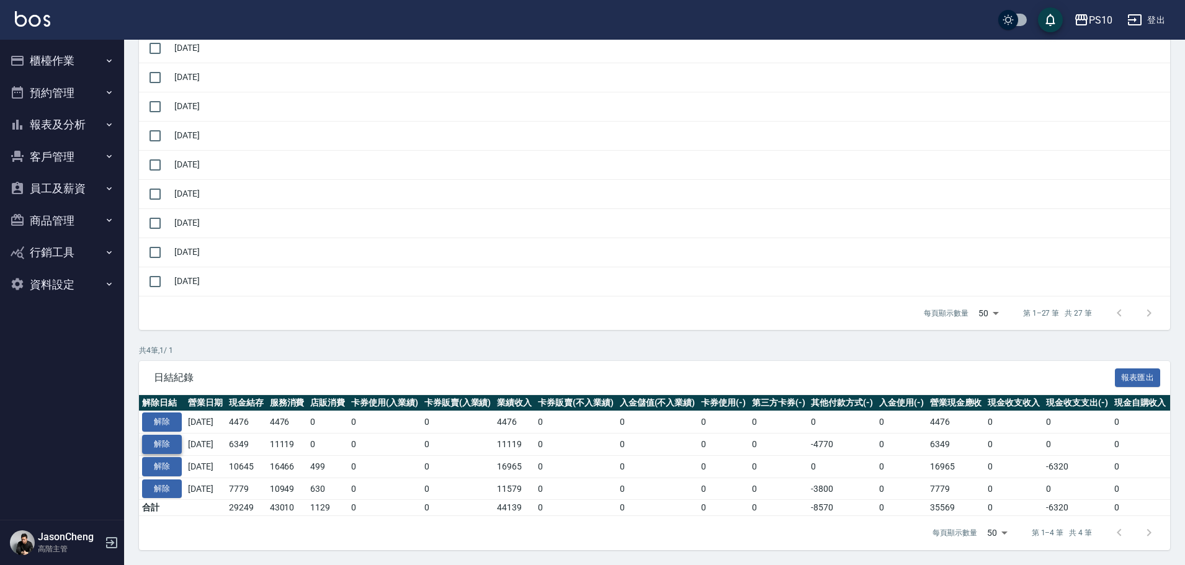
click at [161, 435] on button "解除" at bounding box center [162, 444] width 40 height 19
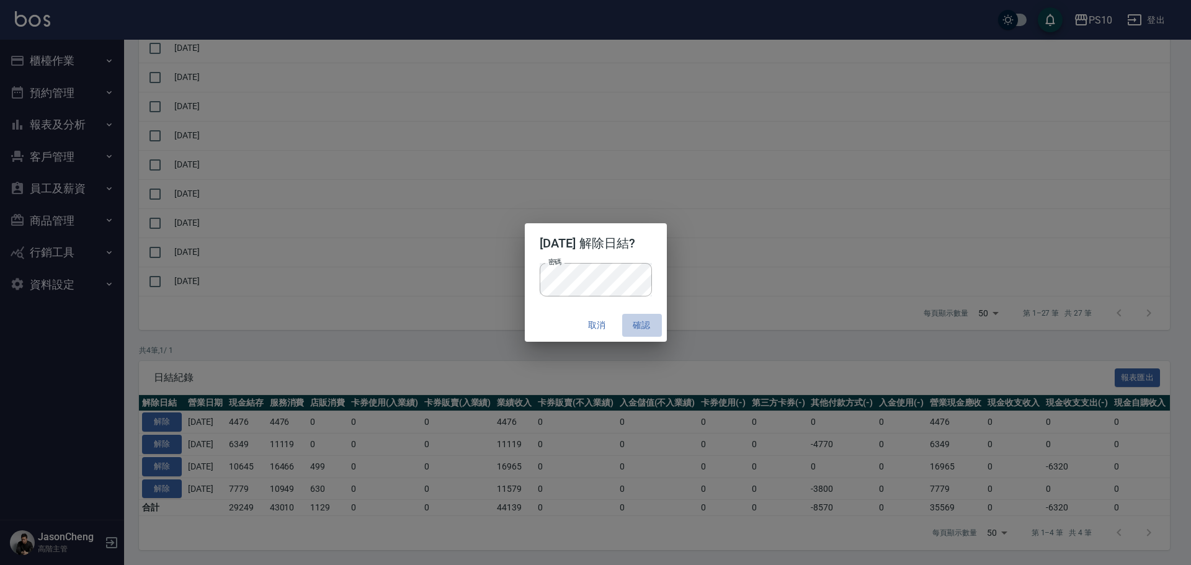
click at [642, 320] on button "確認" at bounding box center [642, 325] width 40 height 23
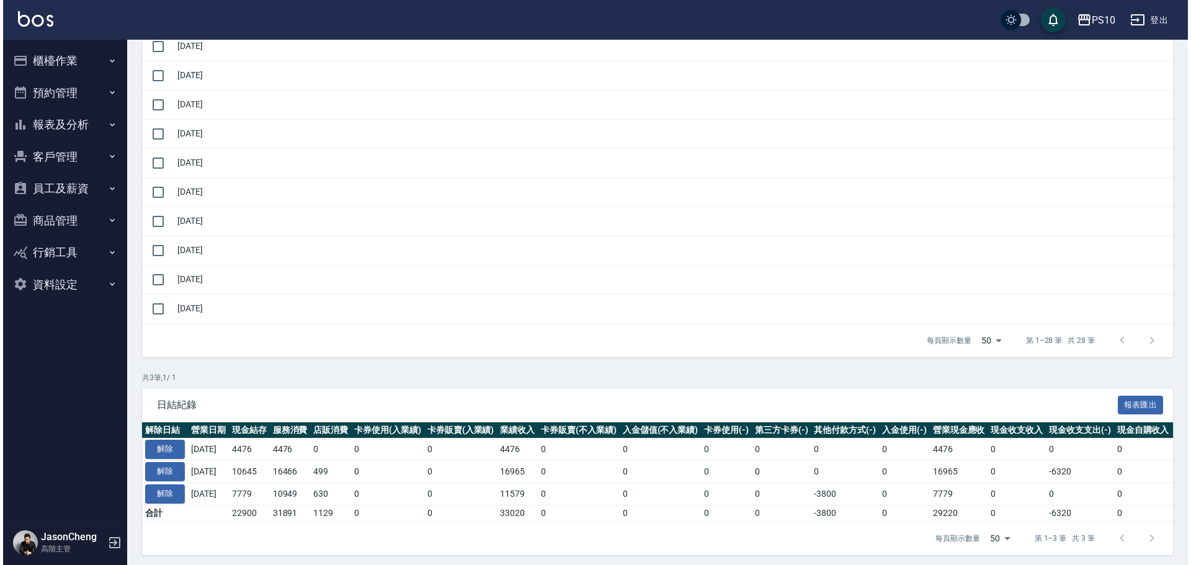
scroll to position [227, 0]
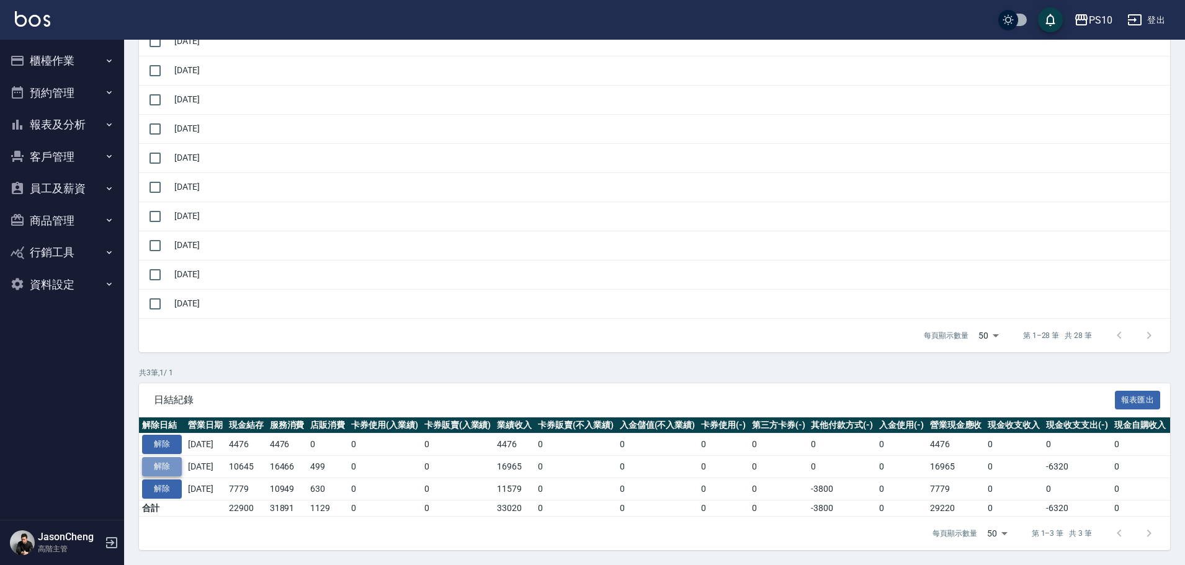
click at [152, 462] on button "解除" at bounding box center [162, 466] width 40 height 19
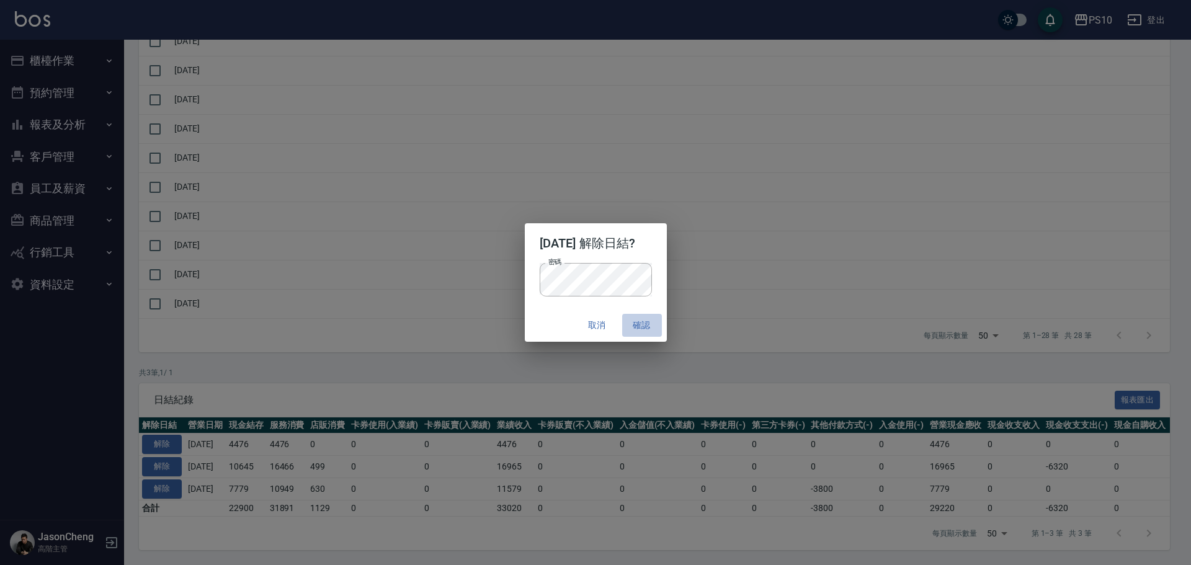
click at [644, 326] on button "確認" at bounding box center [642, 325] width 40 height 23
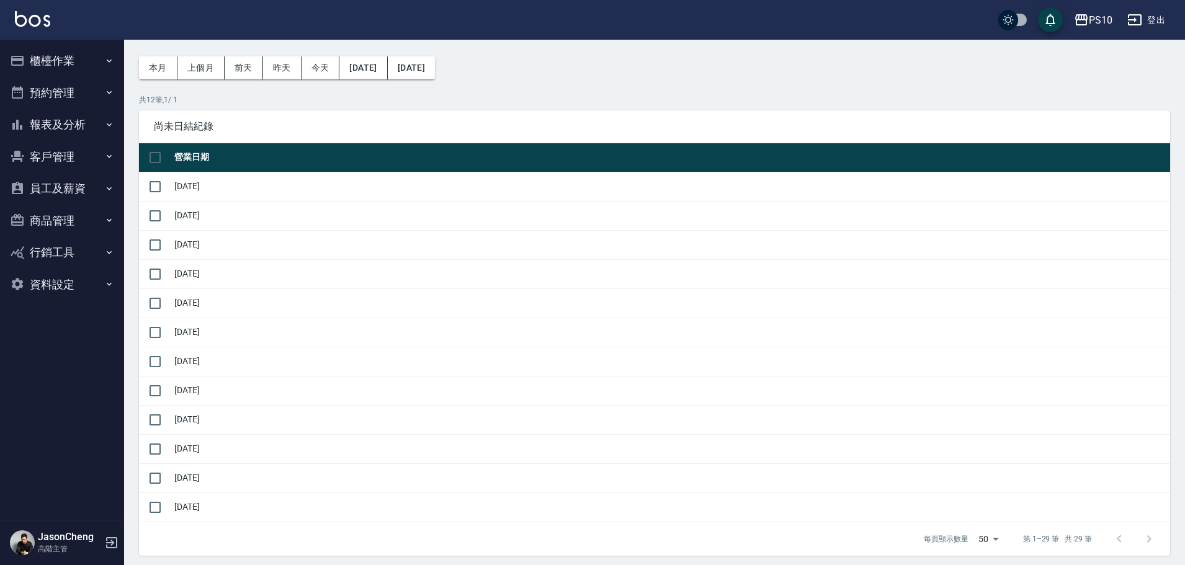
scroll to position [234, 0]
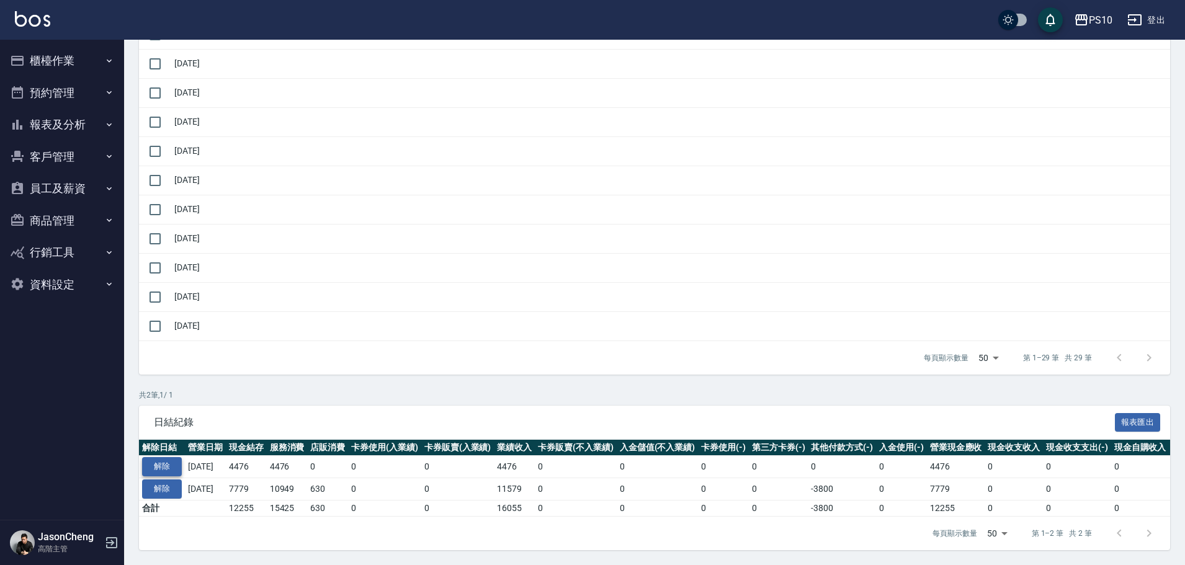
click at [161, 457] on button "解除" at bounding box center [162, 466] width 40 height 19
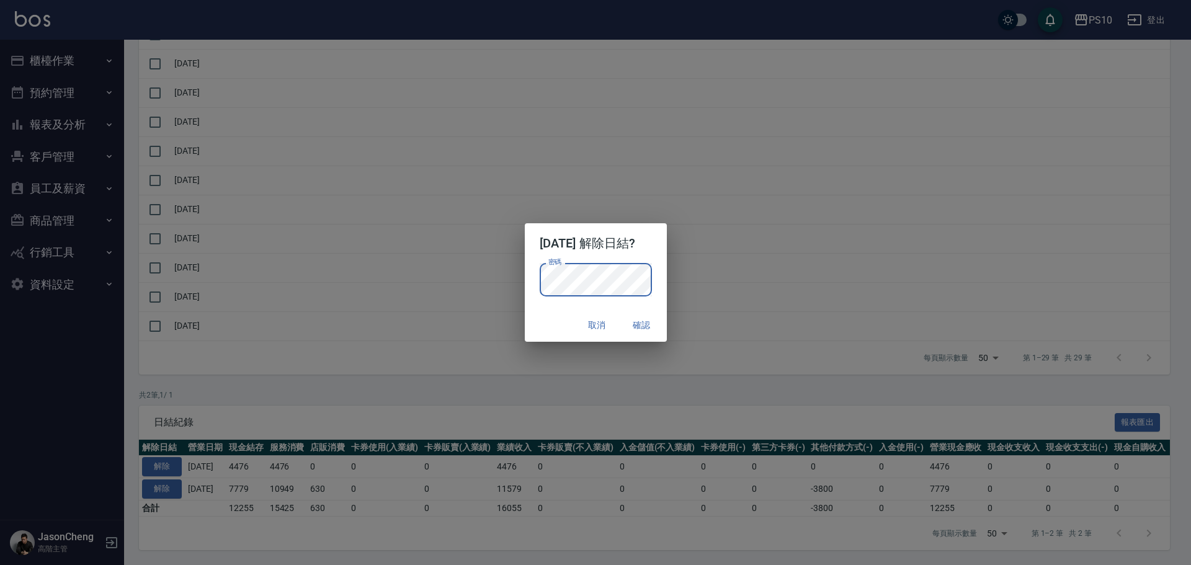
click at [650, 322] on button "確認" at bounding box center [642, 325] width 40 height 23
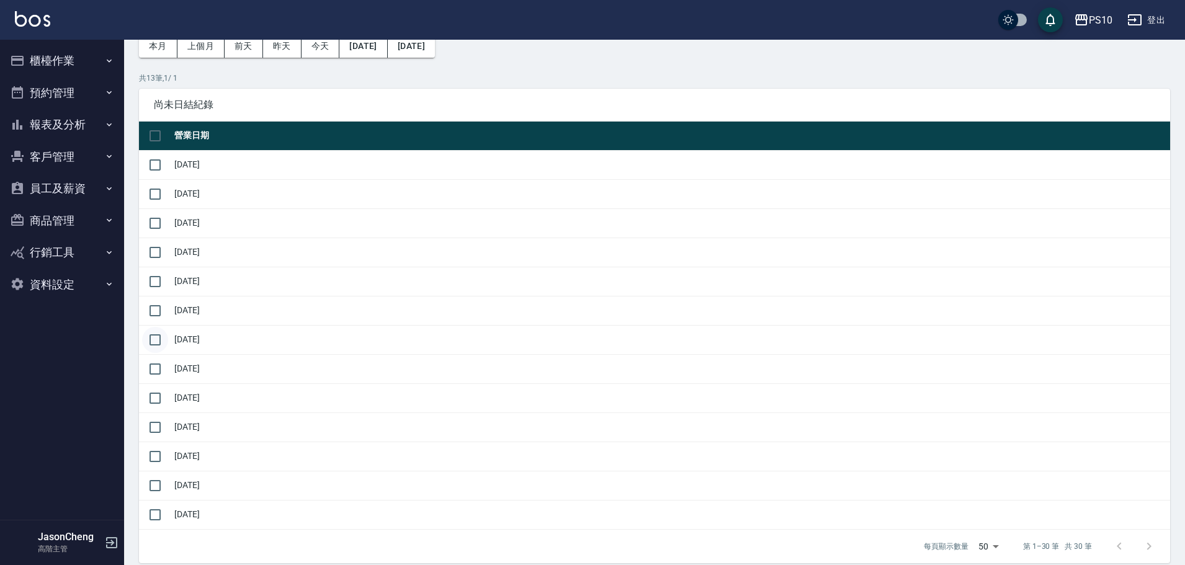
scroll to position [241, 0]
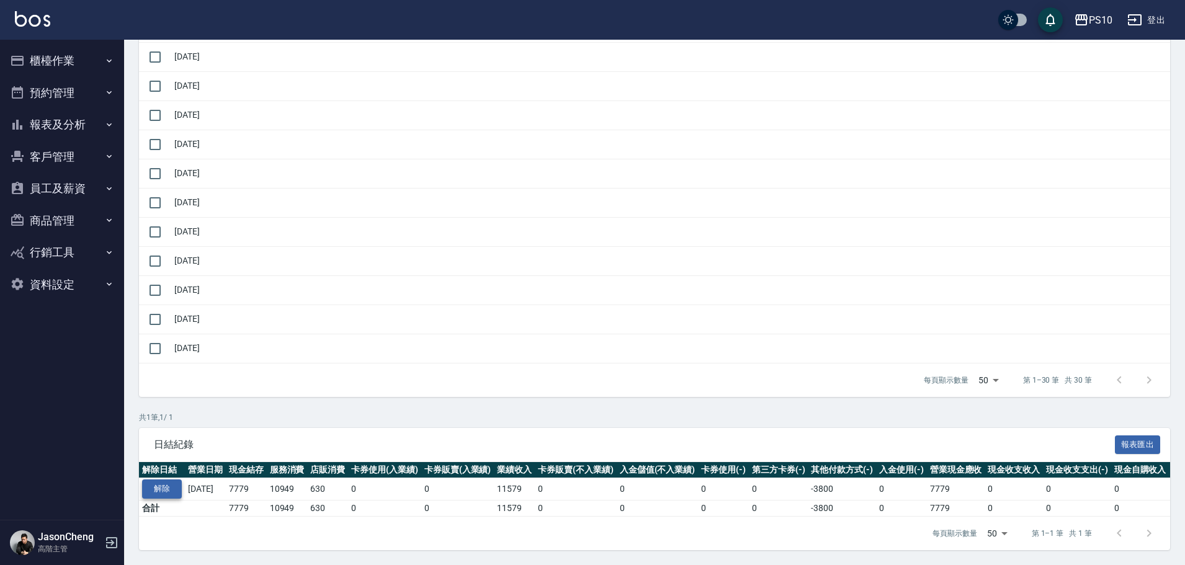
click at [161, 480] on button "解除" at bounding box center [162, 489] width 40 height 19
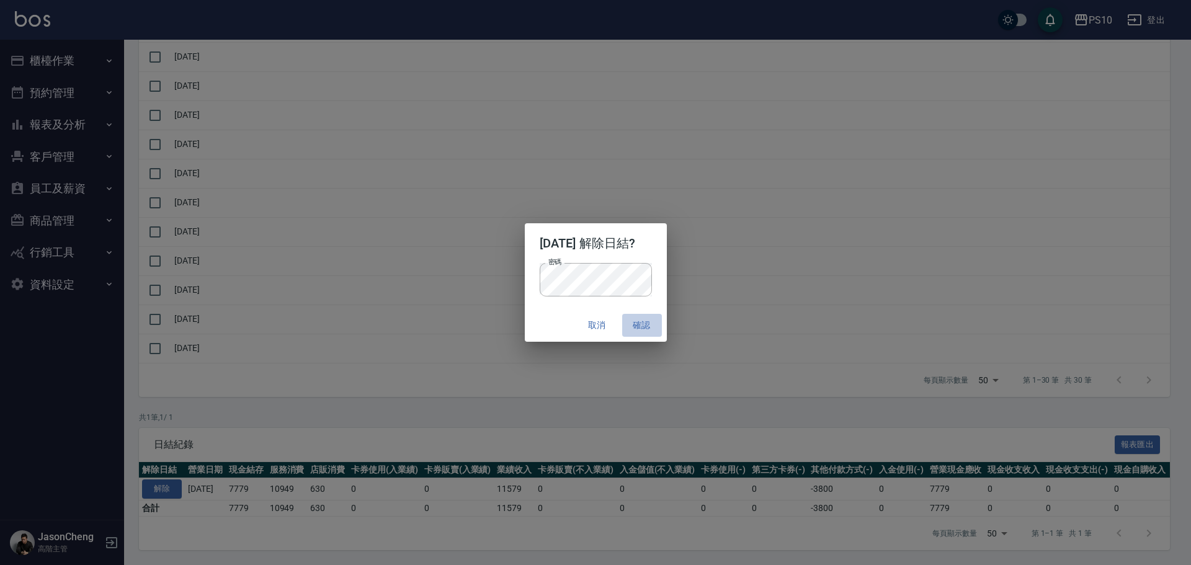
click at [648, 325] on button "確認" at bounding box center [642, 325] width 40 height 23
